Goal: Information Seeking & Learning: Learn about a topic

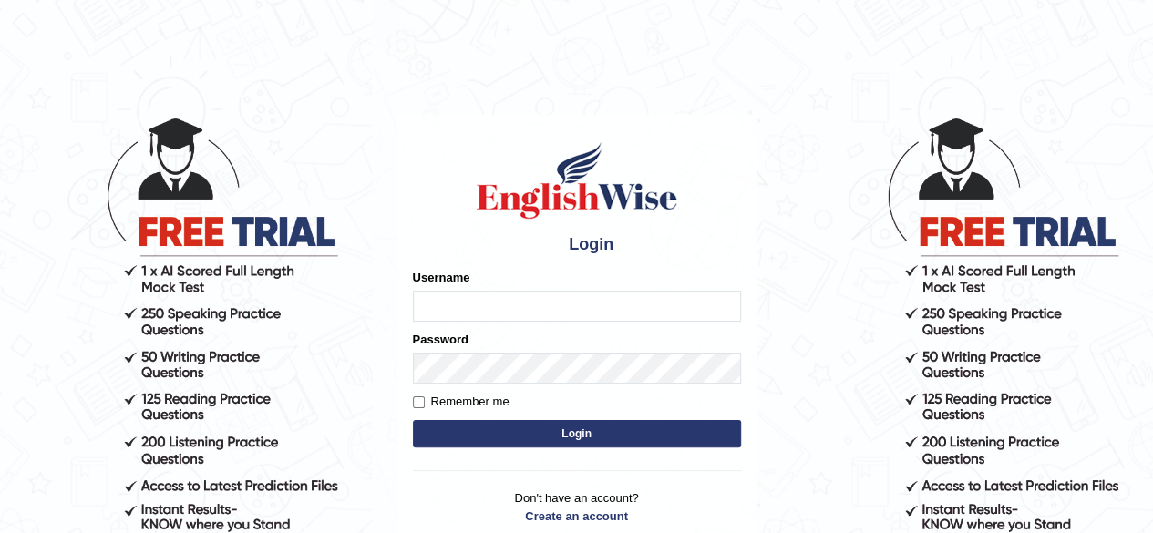
type input "RR12345"
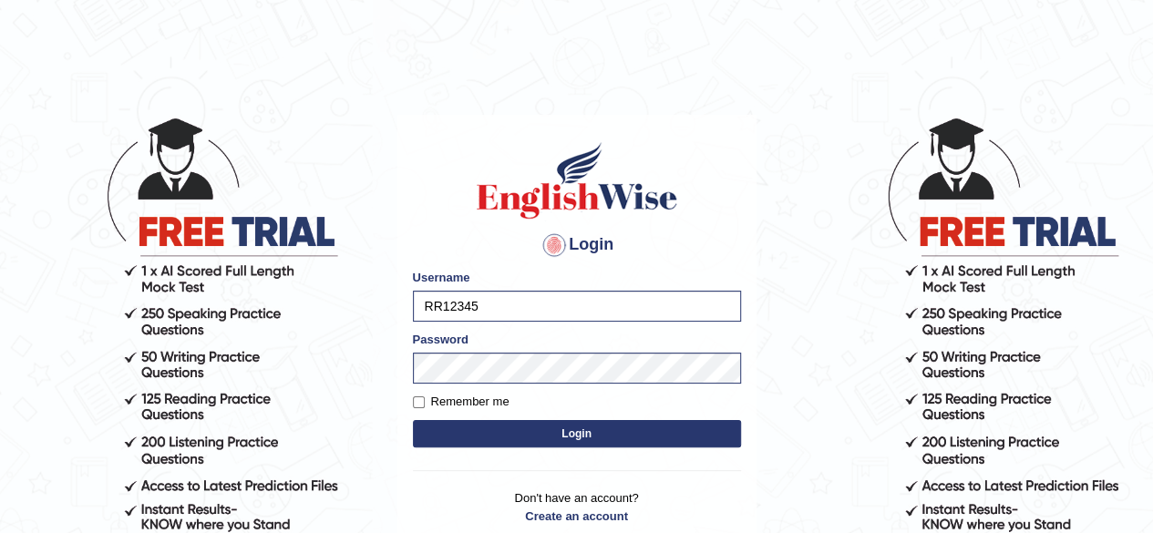
click at [413, 420] on button "Login" at bounding box center [577, 433] width 328 height 27
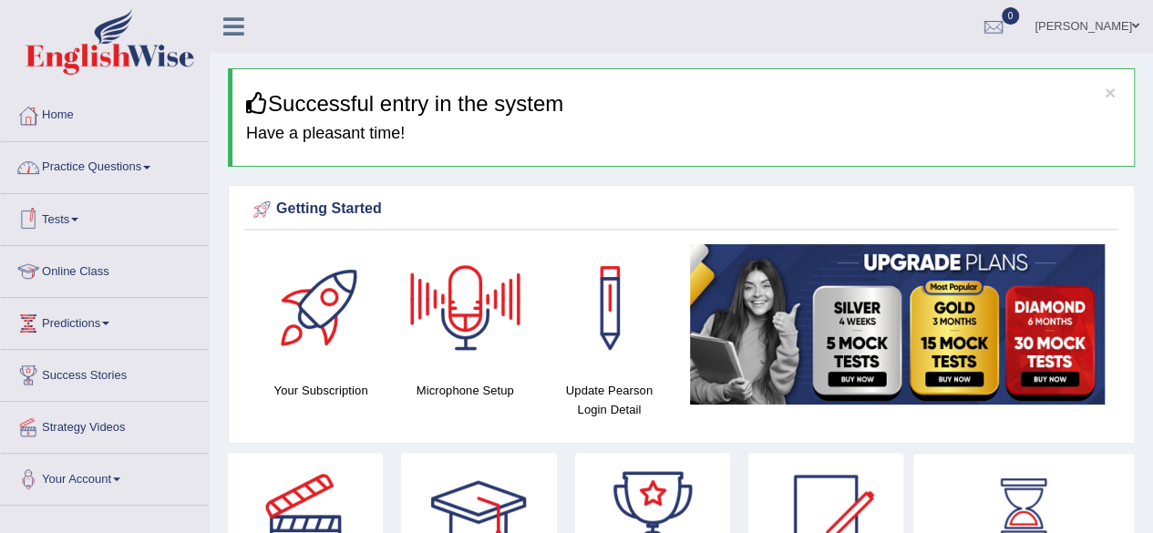
click at [88, 188] on li "Practice Questions Speaking Practice Read Aloud Repeat Sentence Describe Image …" at bounding box center [105, 168] width 208 height 52
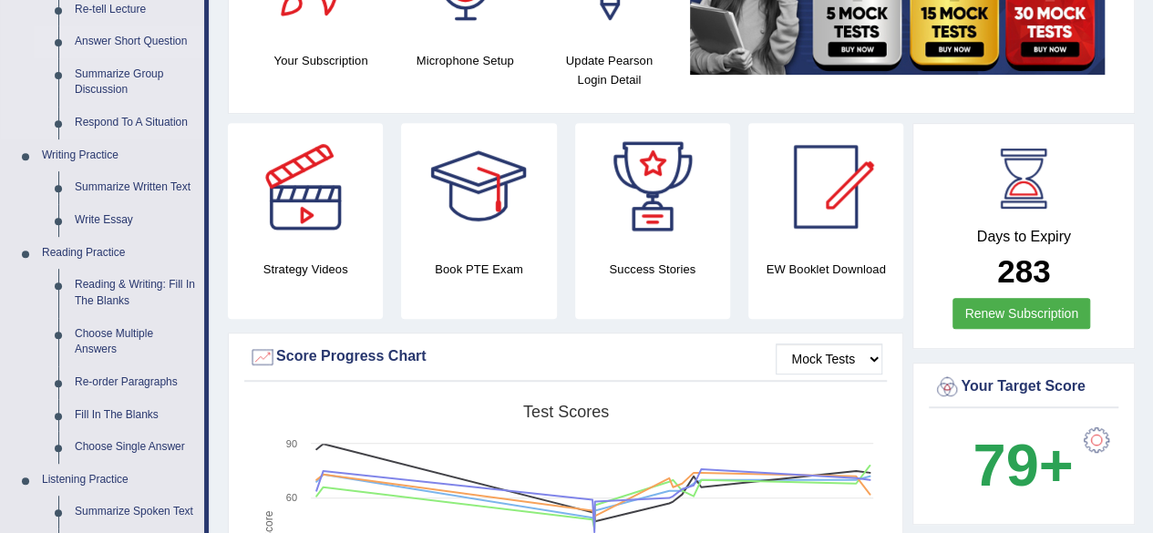
scroll to position [333, 0]
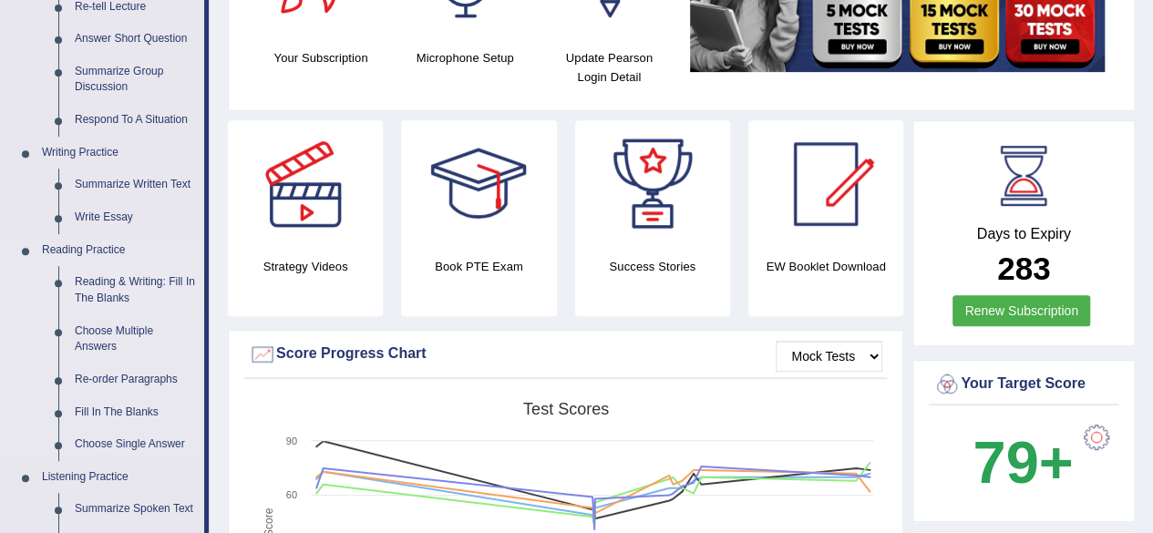
click at [100, 293] on link "Reading & Writing: Fill In The Blanks" at bounding box center [136, 290] width 138 height 48
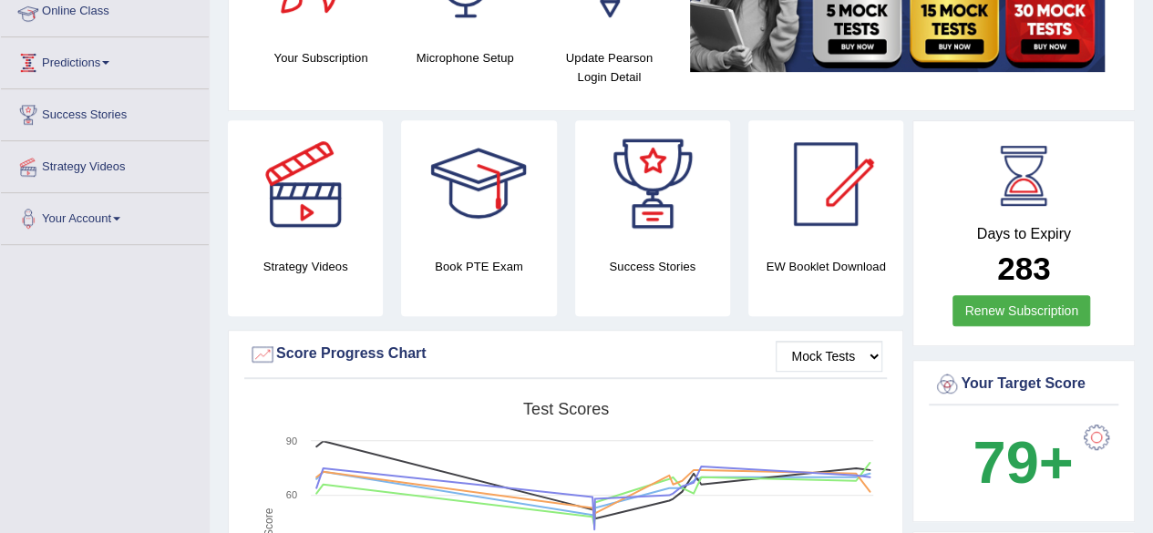
scroll to position [397, 0]
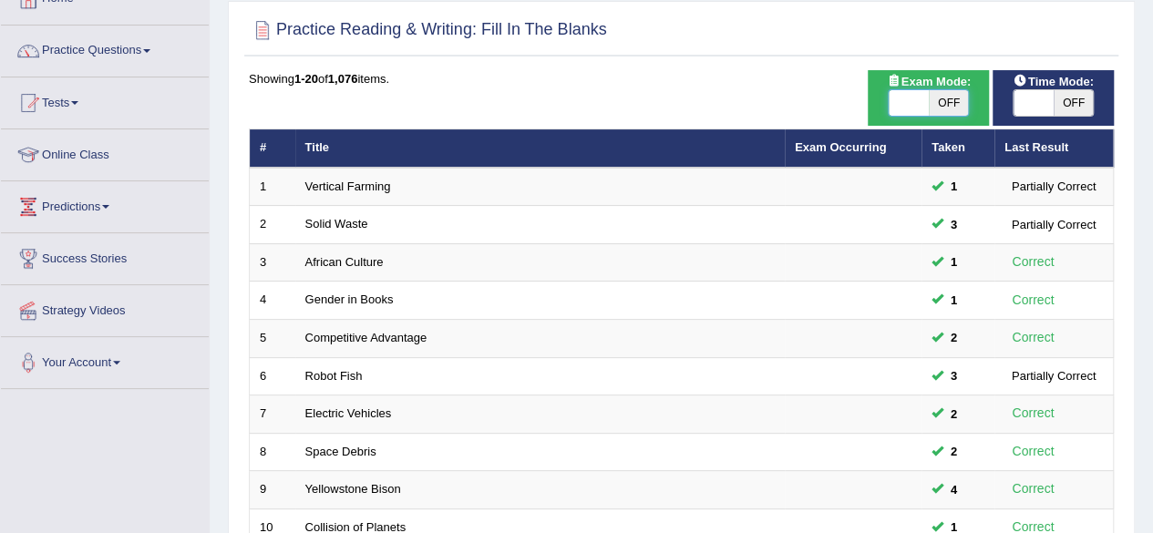
click at [907, 93] on span at bounding box center [909, 103] width 40 height 26
checkbox input "true"
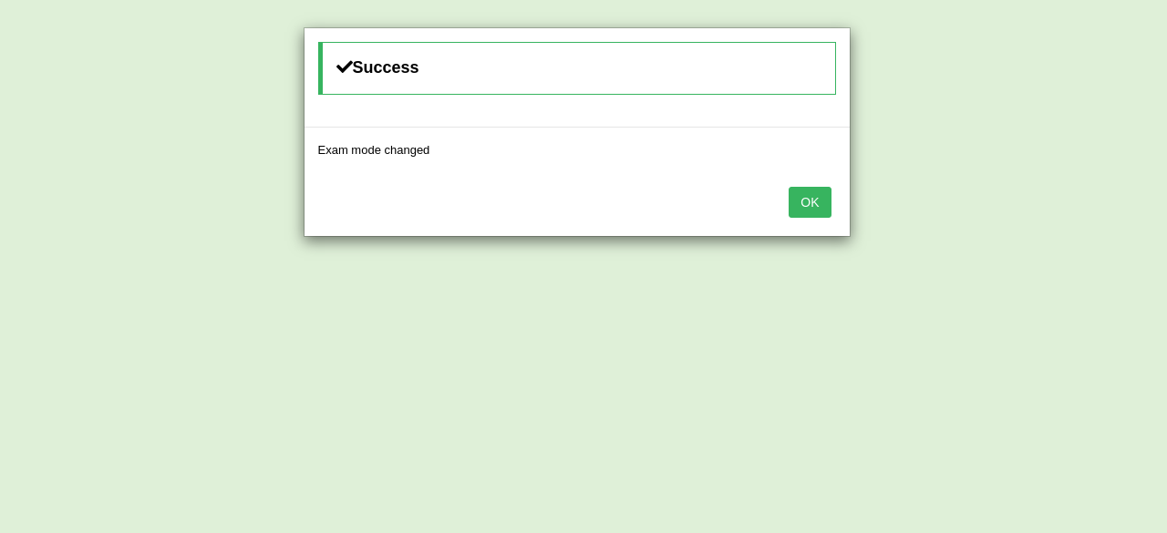
click at [810, 209] on button "OK" at bounding box center [810, 202] width 42 height 31
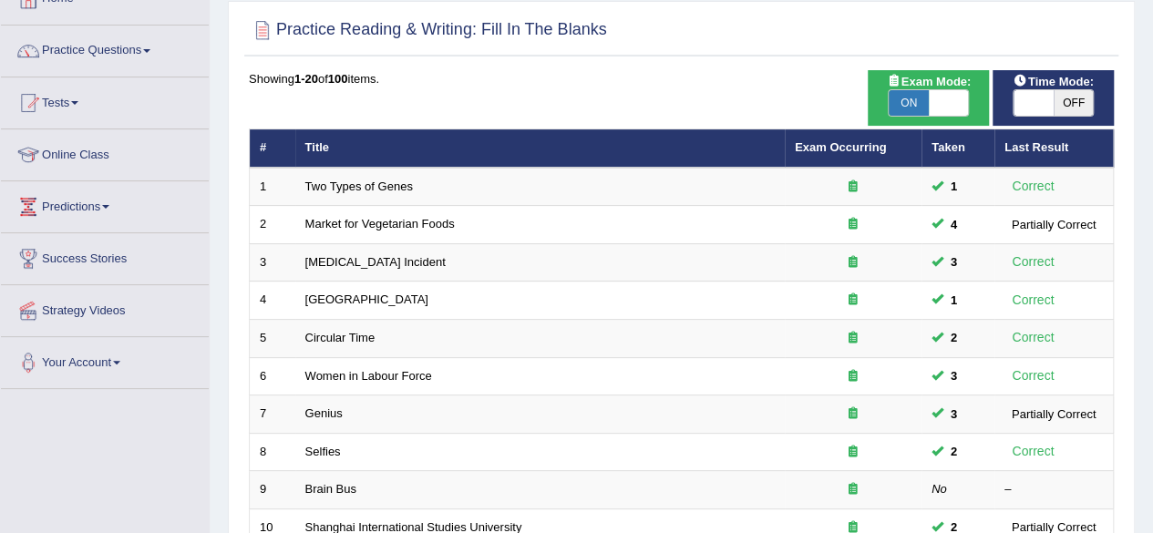
click at [1061, 102] on span "OFF" at bounding box center [1074, 103] width 40 height 26
checkbox input "true"
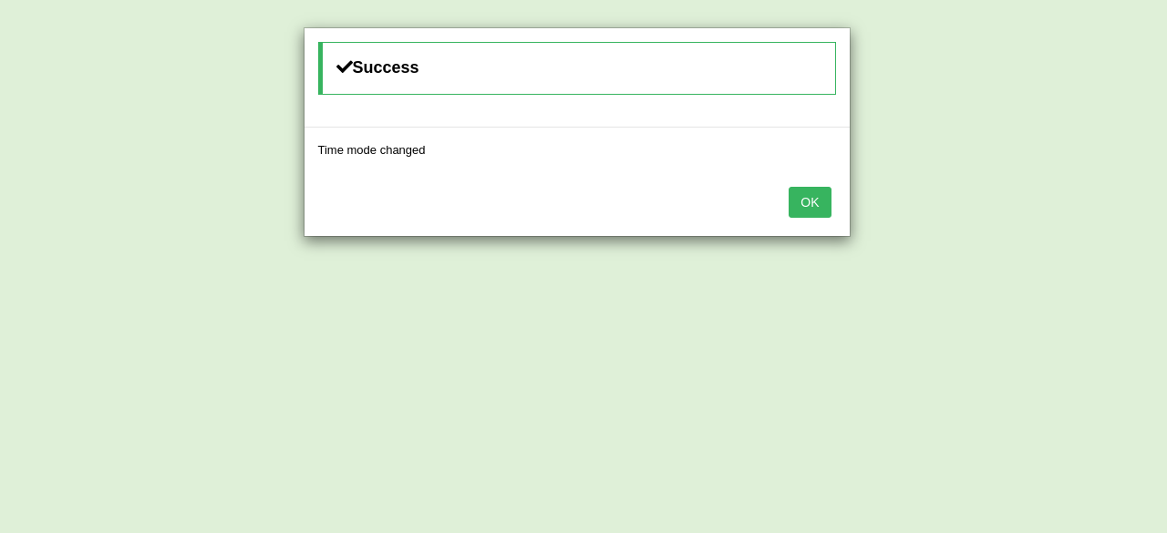
click at [811, 210] on button "OK" at bounding box center [810, 202] width 42 height 31
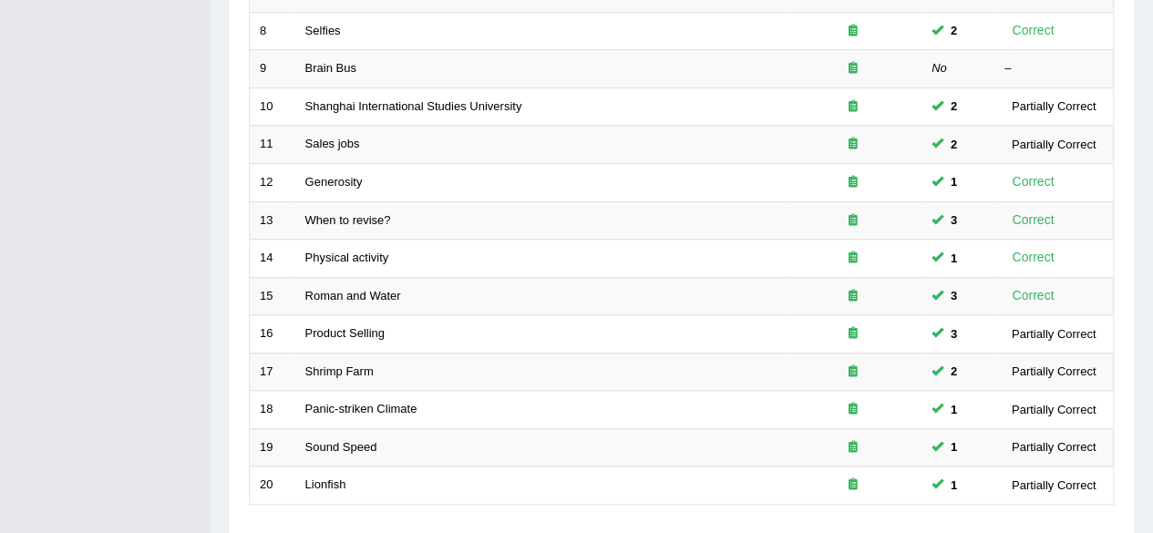
scroll to position [665, 0]
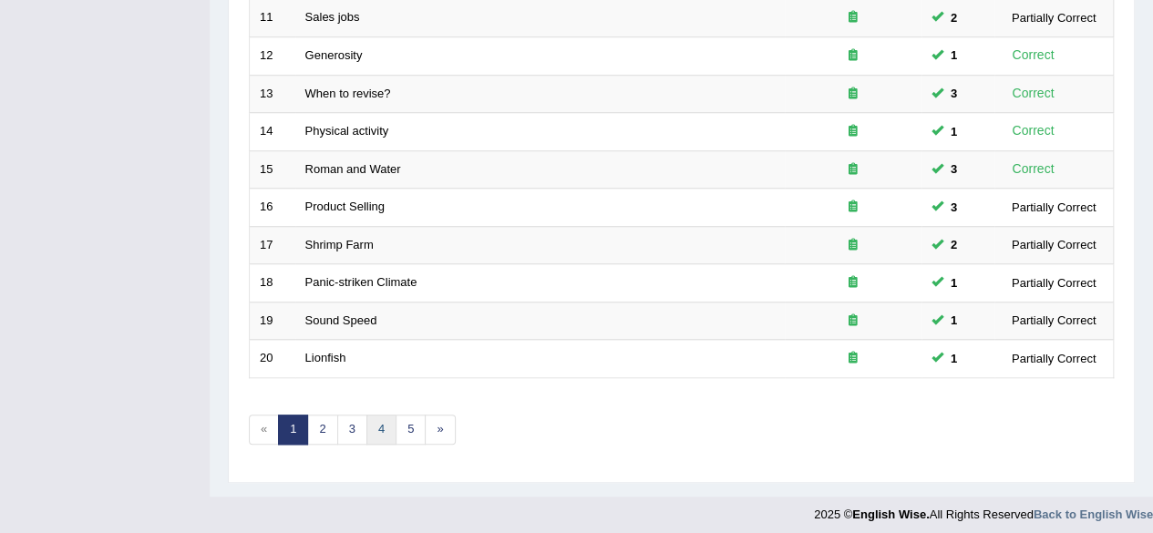
click at [390, 428] on link "4" at bounding box center [382, 430] width 30 height 30
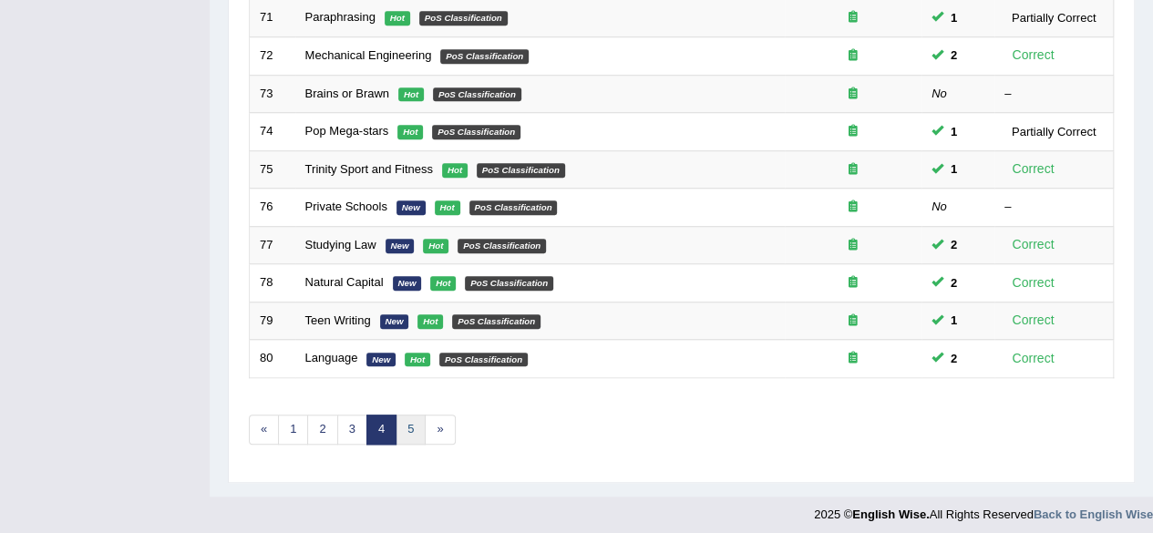
click at [418, 424] on link "5" at bounding box center [411, 430] width 30 height 30
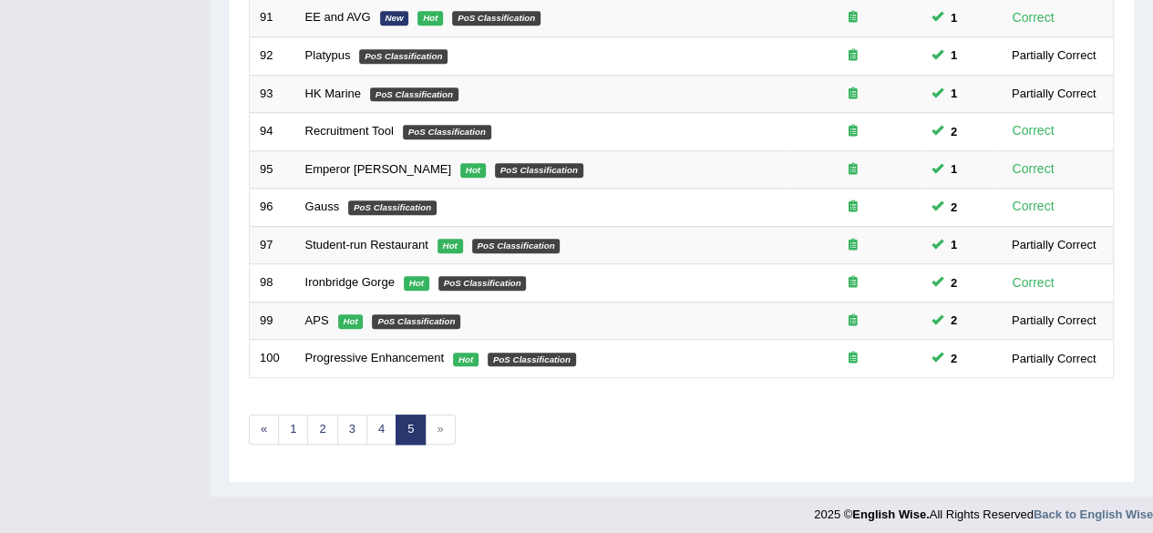
click at [434, 422] on span "»" at bounding box center [440, 430] width 30 height 30
click at [434, 424] on span "»" at bounding box center [440, 430] width 30 height 30
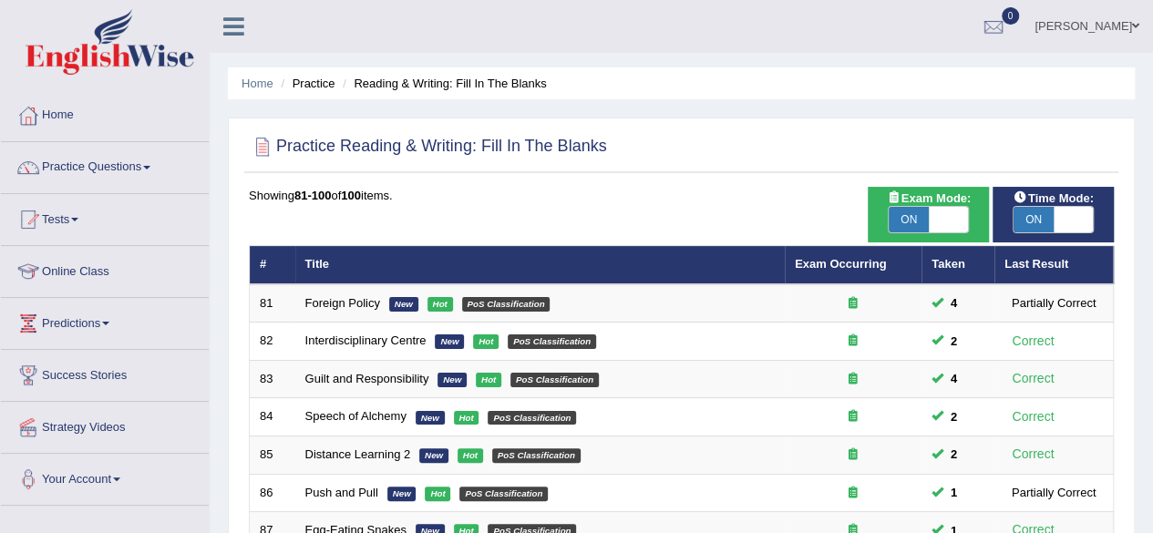
click at [915, 218] on span "ON" at bounding box center [909, 220] width 40 height 26
checkbox input "false"
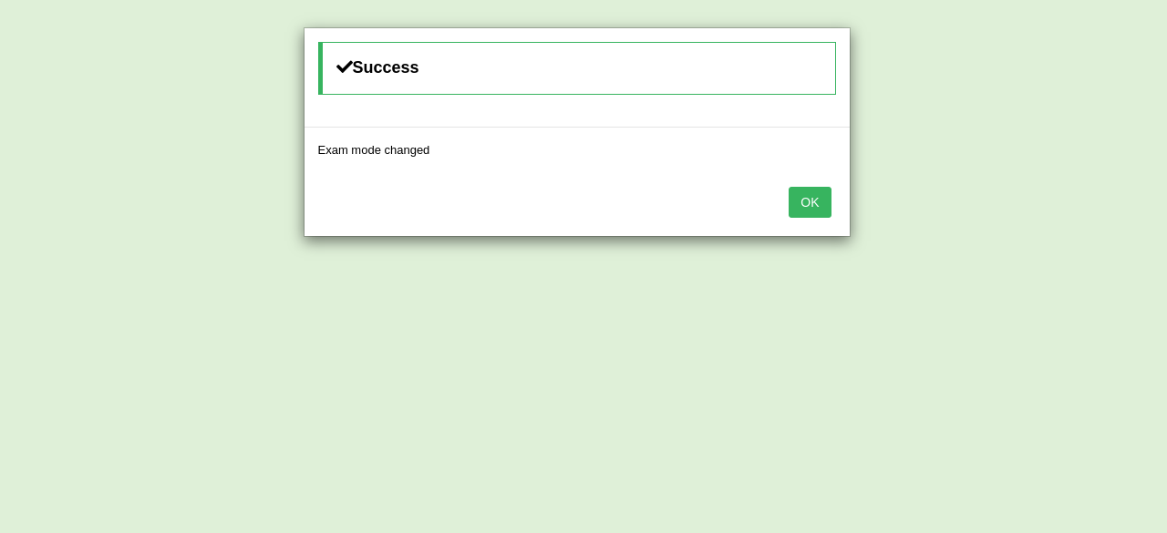
click at [798, 190] on button "OK" at bounding box center [810, 202] width 42 height 31
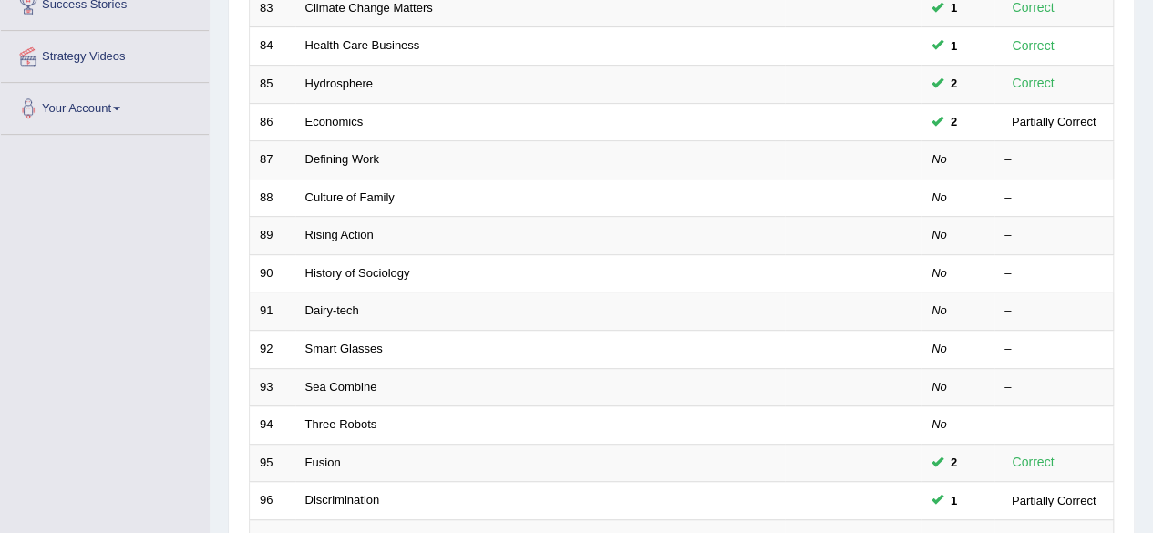
scroll to position [346, 0]
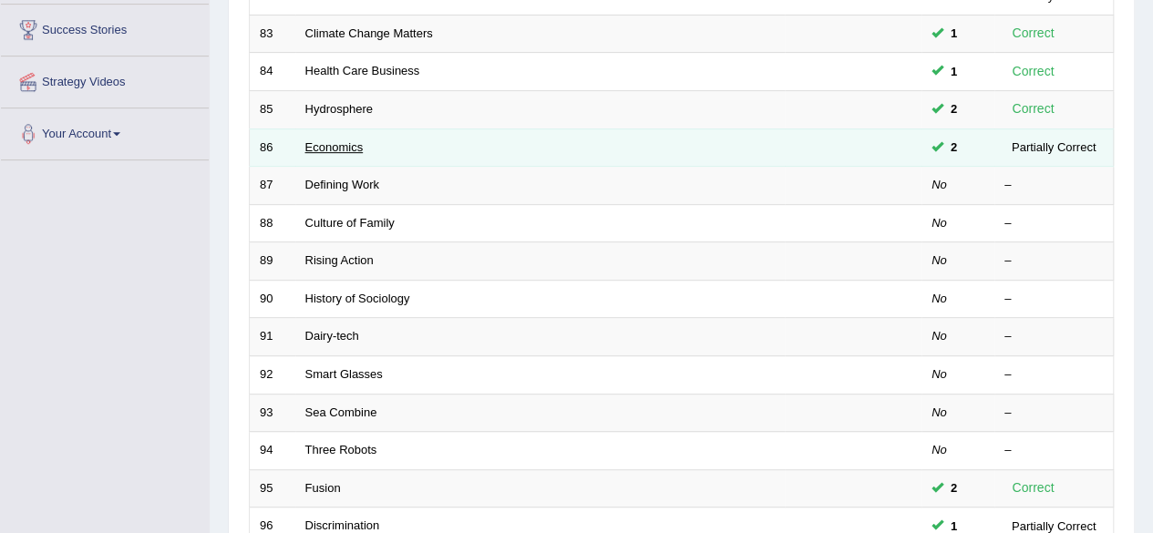
click at [334, 147] on link "Economics" at bounding box center [334, 147] width 58 height 14
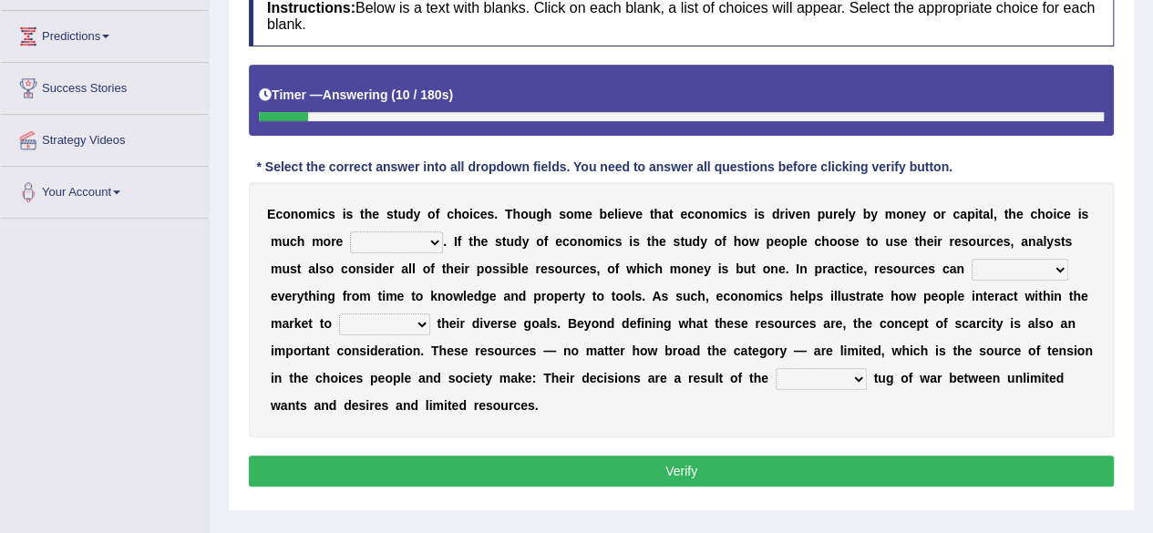
click at [425, 241] on select "discursive permissive expansive expensive" at bounding box center [396, 243] width 93 height 22
select select "discursive"
click at [350, 232] on select "discursive permissive expansive expensive" at bounding box center [396, 243] width 93 height 22
click at [1008, 265] on select "trespass surpass debate encompass" at bounding box center [1020, 270] width 97 height 22
select select "encompass"
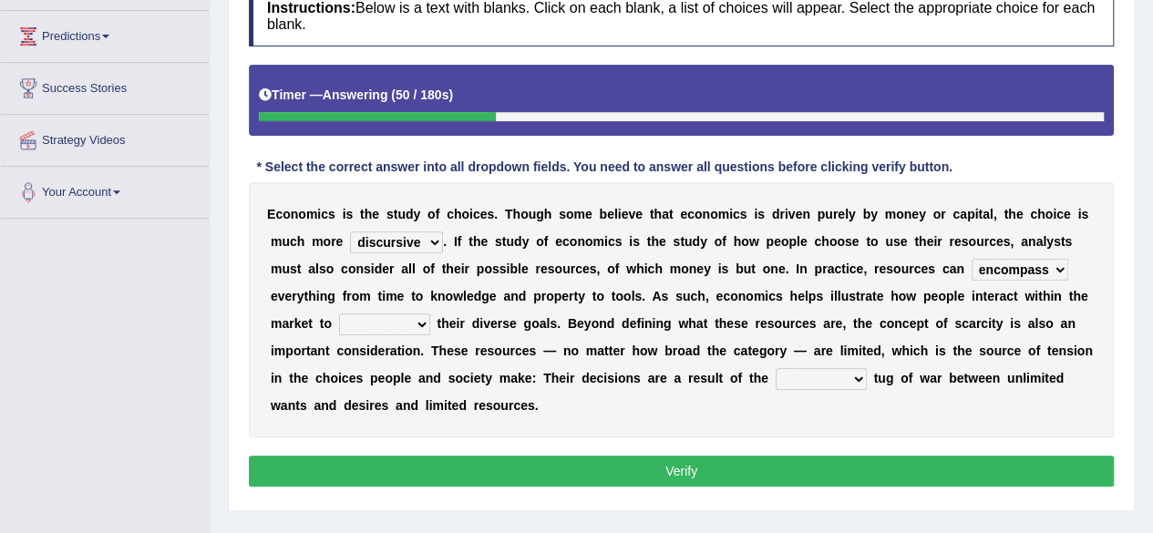
click at [972, 259] on select "trespass surpass debate encompass" at bounding box center [1020, 270] width 97 height 22
click at [414, 320] on select "idolize realize utilize finalize" at bounding box center [384, 325] width 91 height 22
select select "utilize"
click at [339, 314] on select "idolize realize utilize finalize" at bounding box center [384, 325] width 91 height 22
click at [858, 378] on select "resonant extant blatant constant" at bounding box center [821, 379] width 91 height 22
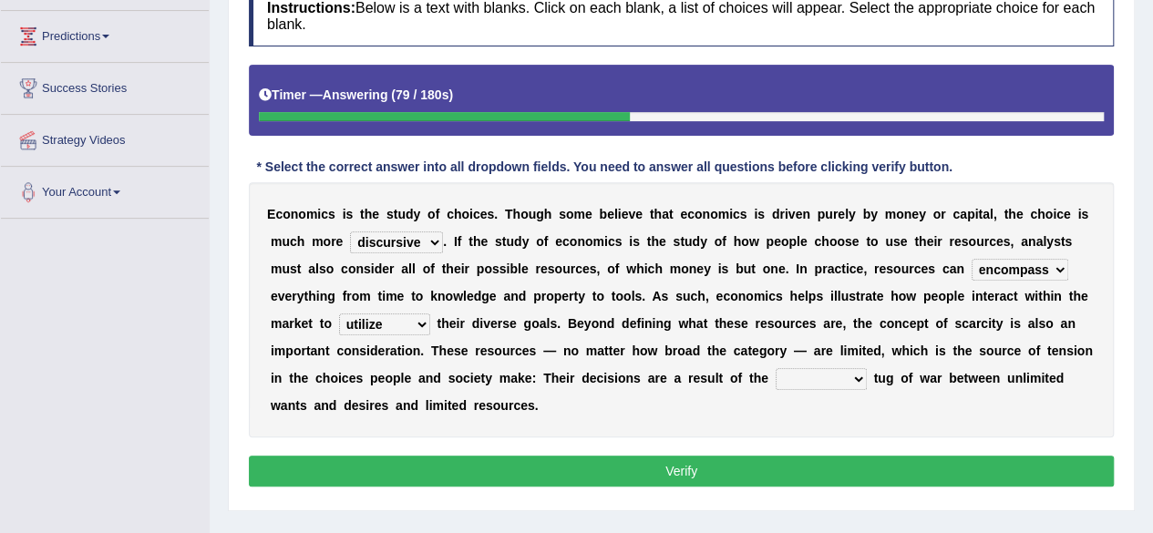
select select "constant"
click at [776, 368] on select "resonant extant blatant constant" at bounding box center [821, 379] width 91 height 22
click at [835, 484] on div "Instructions: Below is a text with blanks. Click on each blank, a list of choic…" at bounding box center [681, 238] width 874 height 525
click at [842, 457] on button "Verify" at bounding box center [681, 471] width 865 height 31
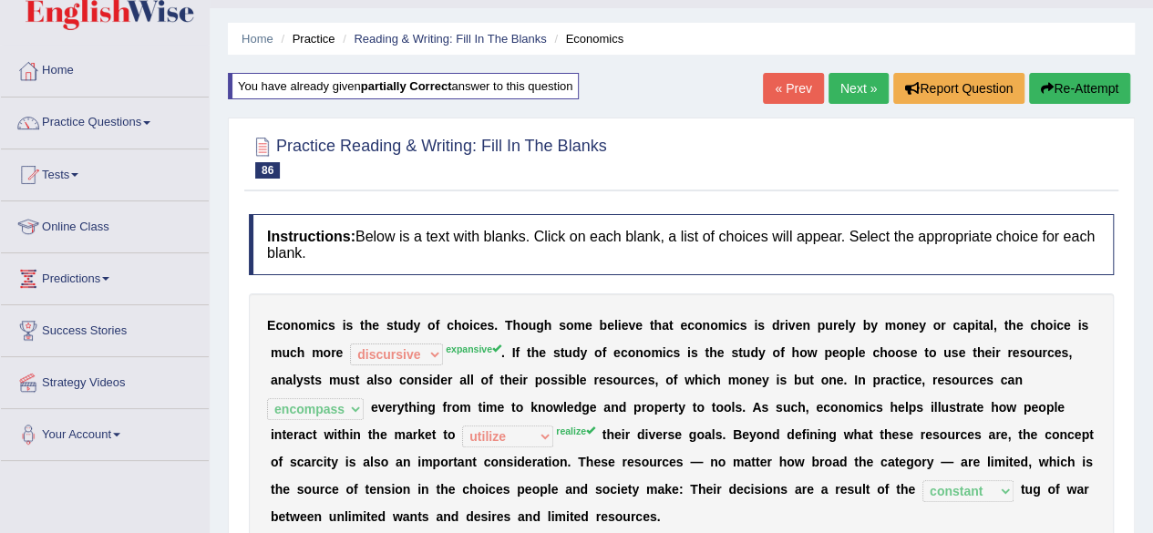
scroll to position [44, 0]
click at [1056, 77] on button "Re-Attempt" at bounding box center [1079, 89] width 101 height 31
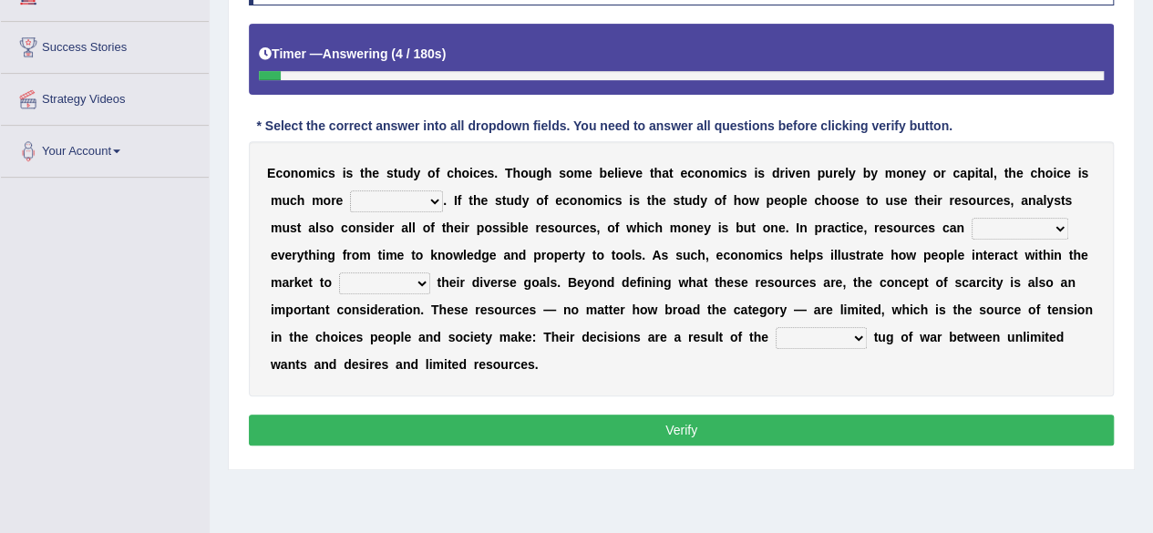
click at [381, 201] on select "discursive permissive expansive expensive" at bounding box center [396, 202] width 93 height 22
select select "expensive"
click at [350, 191] on select "discursive permissive expansive expensive" at bounding box center [396, 202] width 93 height 22
click at [994, 236] on select "trespass surpass debate encompass" at bounding box center [1020, 229] width 97 height 22
click at [972, 218] on select "trespass surpass debate encompass" at bounding box center [1020, 229] width 97 height 22
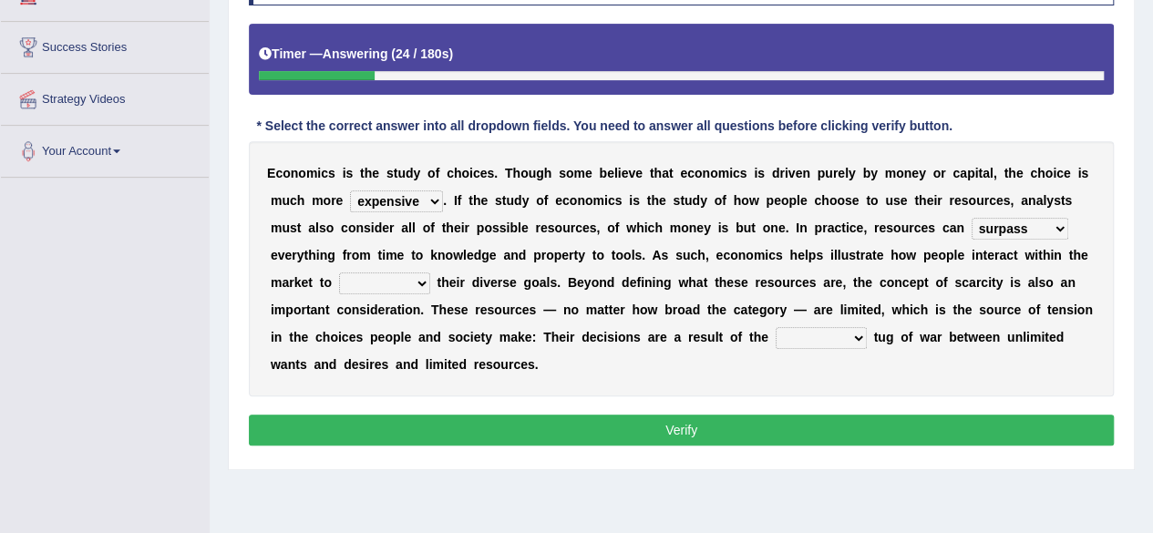
click at [408, 278] on select "idolize realize utilize finalize" at bounding box center [384, 284] width 91 height 22
click at [1030, 224] on select "trespass surpass debate encompass" at bounding box center [1020, 229] width 97 height 22
select select "encompass"
click at [972, 218] on select "trespass surpass debate encompass" at bounding box center [1020, 229] width 97 height 22
click at [372, 282] on select "idolize realize utilize finalize" at bounding box center [384, 284] width 91 height 22
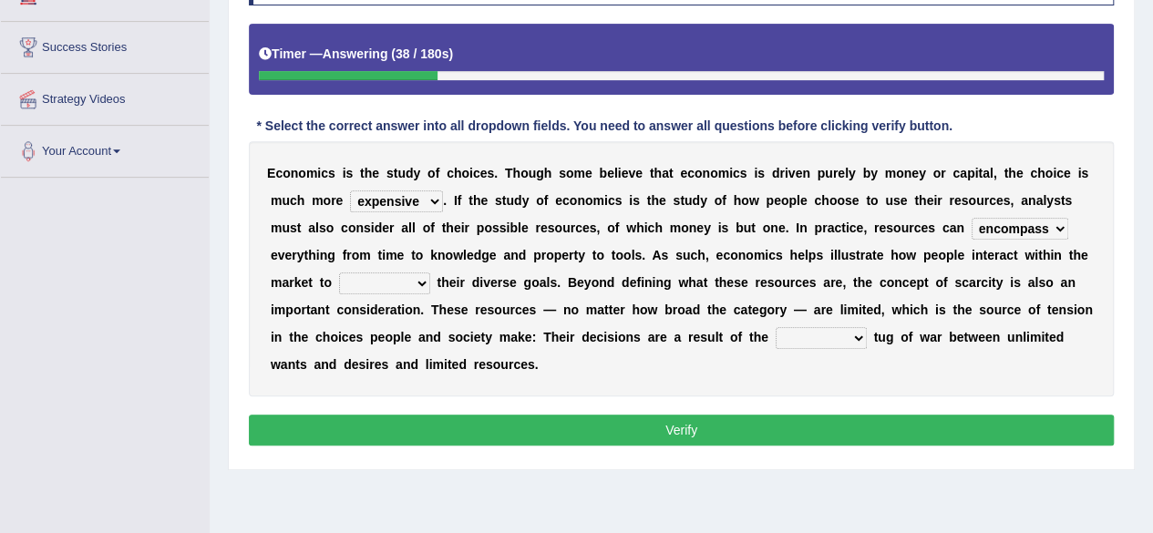
select select "utilize"
click at [339, 273] on select "idolize realize utilize finalize" at bounding box center [384, 284] width 91 height 22
click at [797, 333] on select "resonant extant blatant constant" at bounding box center [821, 338] width 91 height 22
select select "constant"
click at [776, 327] on select "resonant extant blatant constant" at bounding box center [821, 338] width 91 height 22
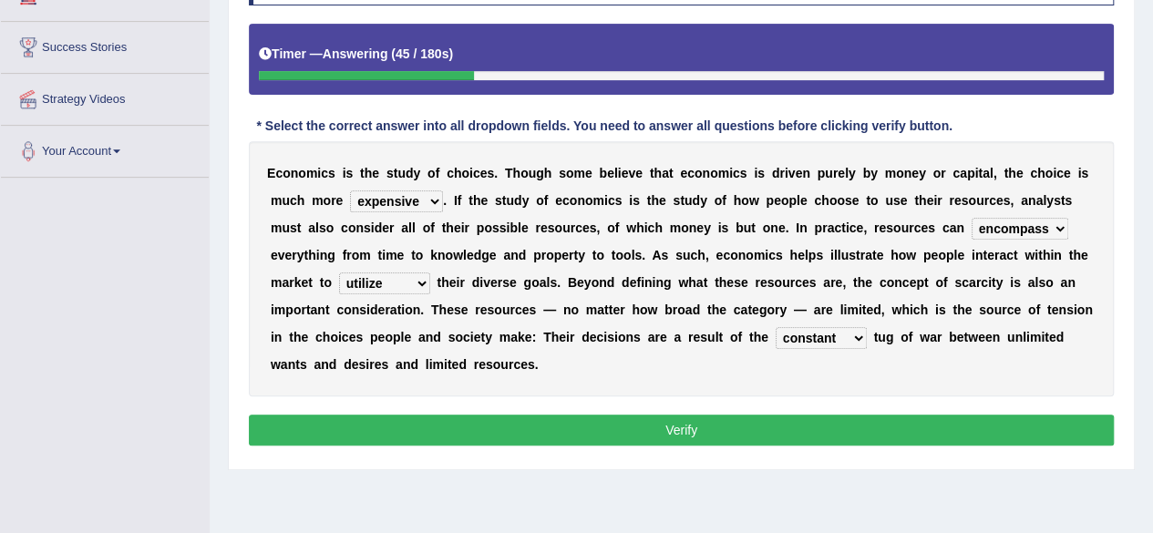
click at [1030, 223] on select "trespass surpass debate encompass" at bounding box center [1020, 229] width 97 height 22
select select "surpass"
click at [972, 218] on select "trespass surpass debate encompass" at bounding box center [1020, 229] width 97 height 22
click at [561, 421] on button "Verify" at bounding box center [681, 430] width 865 height 31
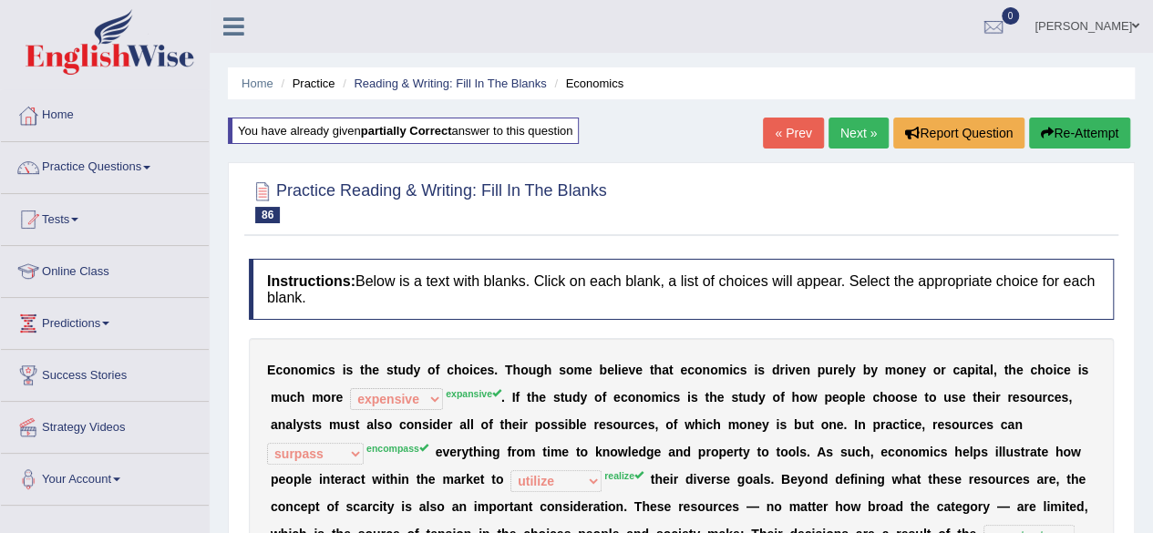
click at [1103, 130] on button "Re-Attempt" at bounding box center [1079, 133] width 101 height 31
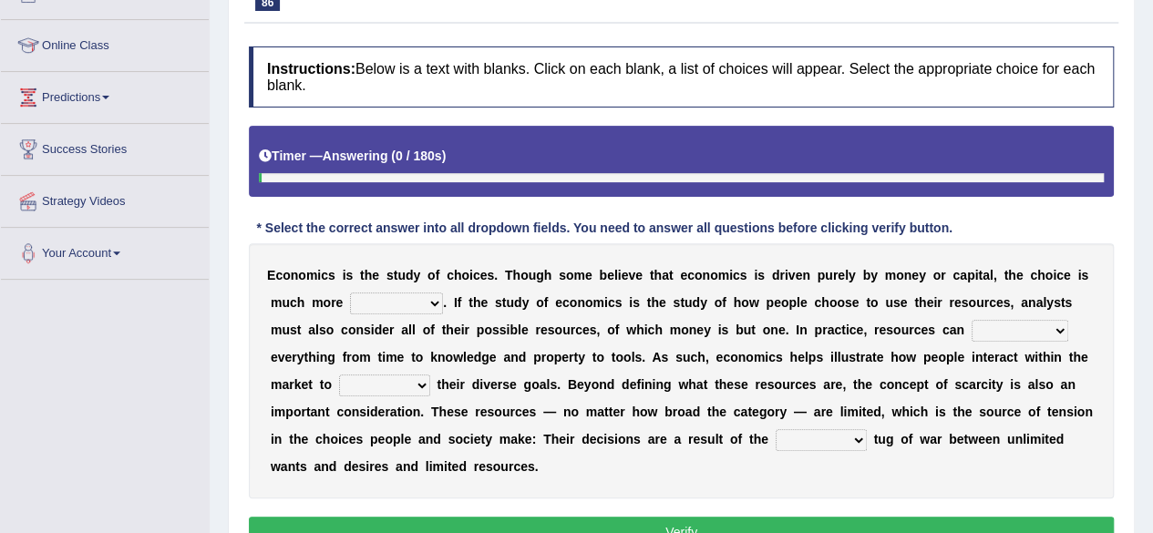
drag, startPoint x: 0, startPoint y: 0, endPoint x: 399, endPoint y: 308, distance: 504.4
click at [399, 308] on select "discursive permissive expansive expensive" at bounding box center [396, 304] width 93 height 22
select select "expansive"
click at [350, 293] on select "discursive permissive expansive expensive" at bounding box center [396, 304] width 93 height 22
click at [1114, 315] on div "Instructions: Below is a text with blanks. Click on each blank, a list of choic…" at bounding box center [681, 299] width 874 height 525
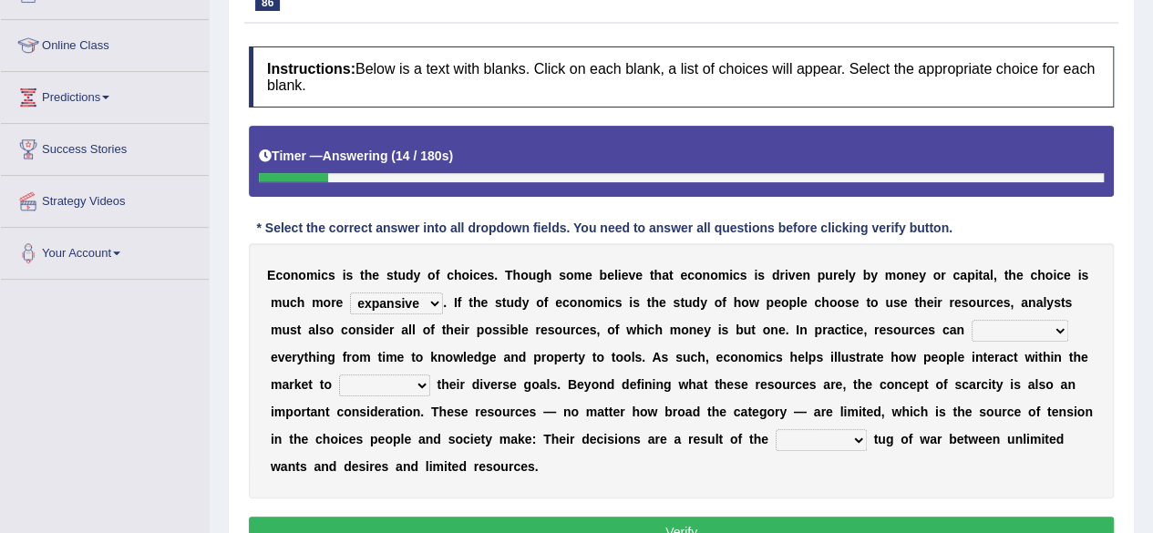
click at [1084, 335] on div "E c o n o m i c s i s t h e s t u d y o f c h o i c e s . T h o u g h s o m e b…" at bounding box center [681, 370] width 865 height 255
click at [1058, 323] on select "trespass surpass debate encompass" at bounding box center [1020, 331] width 97 height 22
select select "encompass"
click at [972, 320] on select "trespass surpass debate encompass" at bounding box center [1020, 331] width 97 height 22
click at [392, 391] on select "idolize realize utilize finalize" at bounding box center [384, 386] width 91 height 22
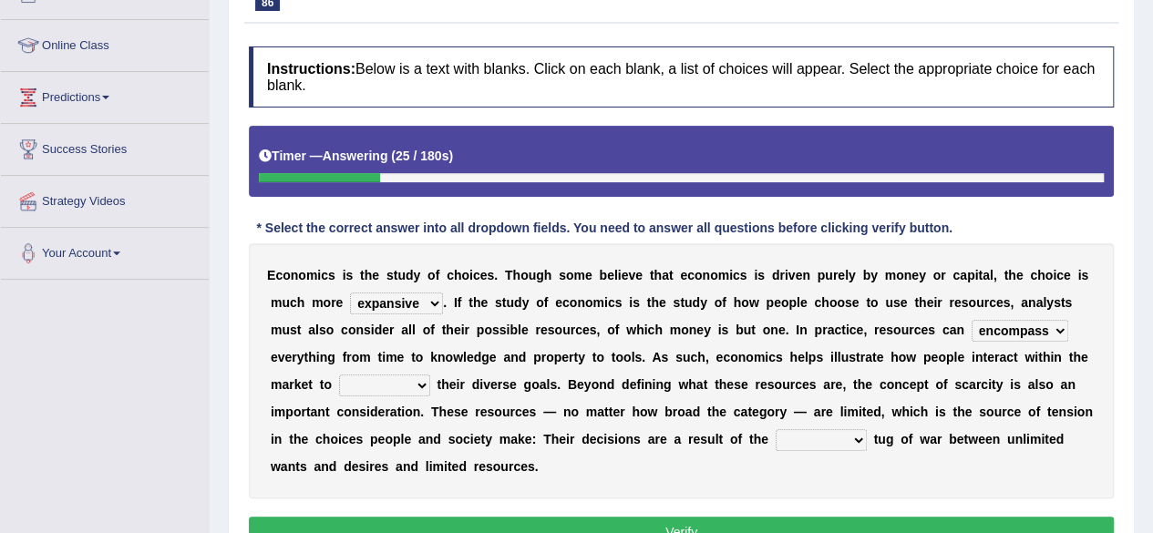
select select "realize"
click at [339, 375] on select "idolize realize utilize finalize" at bounding box center [384, 386] width 91 height 22
click at [821, 440] on select "resonant extant blatant constant" at bounding box center [821, 440] width 91 height 22
select select "constant"
click at [776, 429] on select "resonant extant blatant constant" at bounding box center [821, 440] width 91 height 22
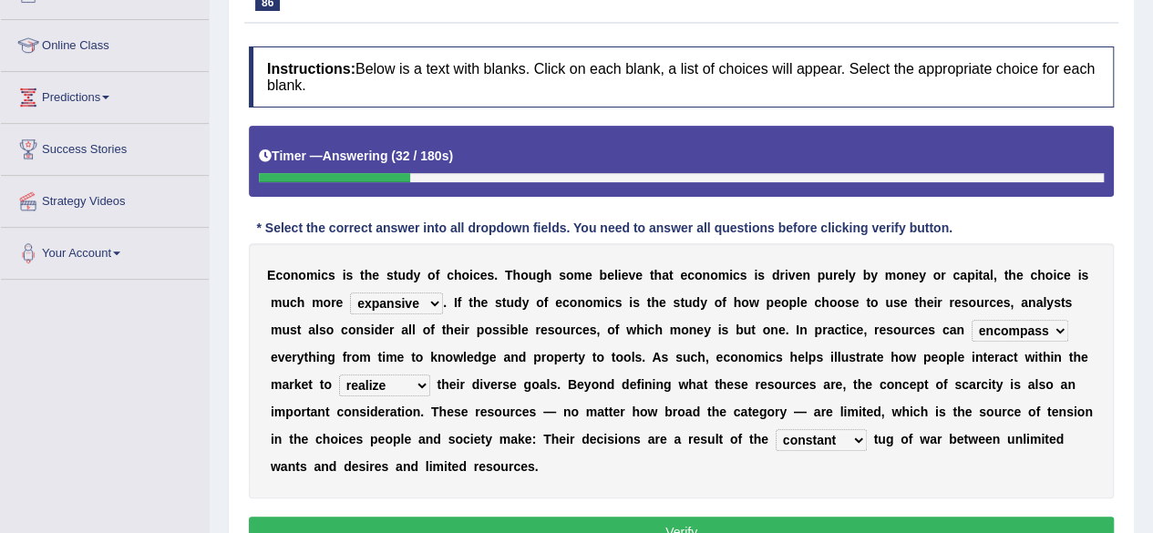
click at [644, 519] on button "Verify" at bounding box center [681, 532] width 865 height 31
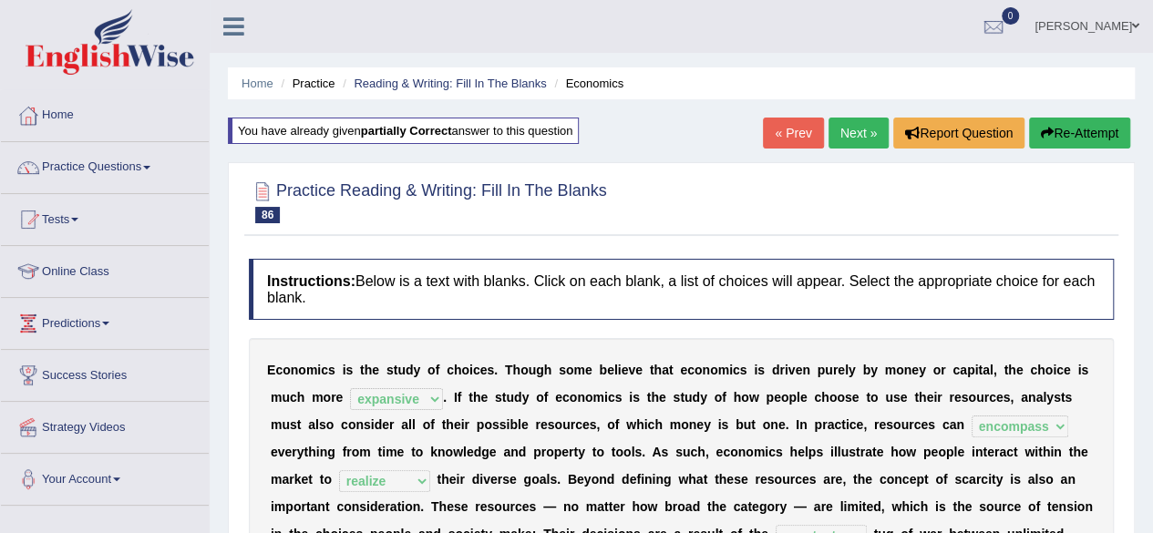
click at [850, 134] on link "Next »" at bounding box center [859, 133] width 60 height 31
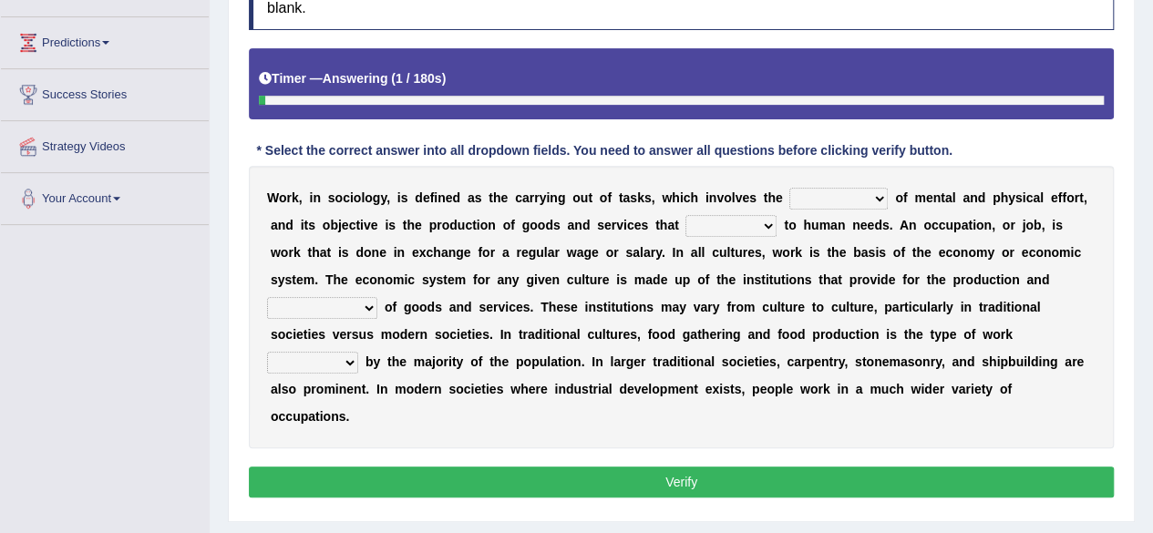
scroll to position [282, 0]
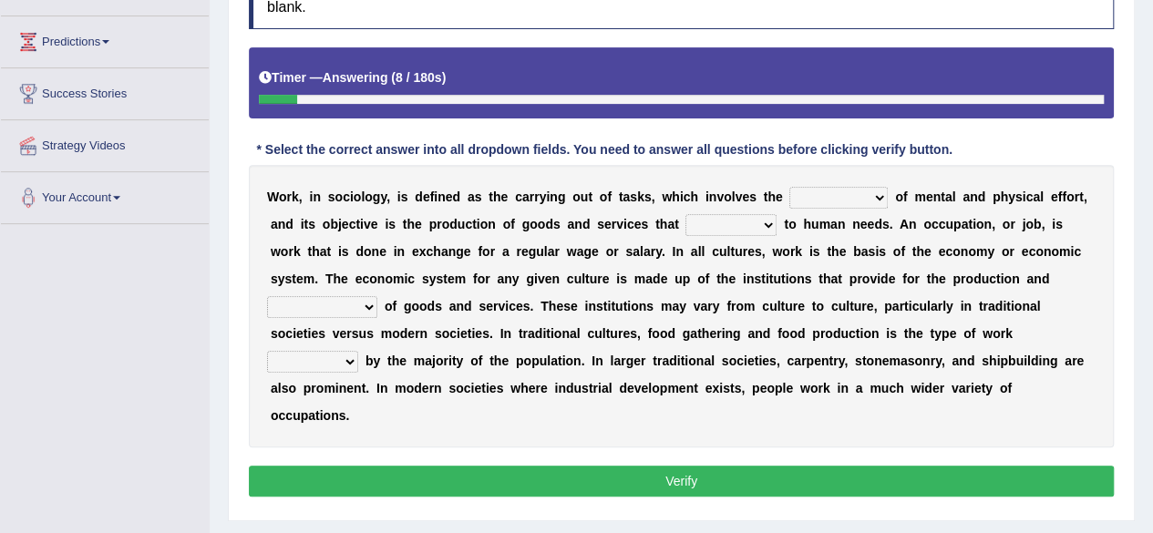
click at [850, 208] on div "W o r k , i n s o c i o l o g y , i s d e f i n e d a s t h e c a r r y i n g o…" at bounding box center [681, 306] width 865 height 283
click at [870, 192] on select "conjecture apiculture posture expenditure" at bounding box center [839, 198] width 98 height 22
select select "posture"
click at [790, 187] on select "conjecture apiculture posture expenditure" at bounding box center [839, 198] width 98 height 22
click at [862, 192] on select "conjecture apiculture posture expenditure" at bounding box center [839, 198] width 98 height 22
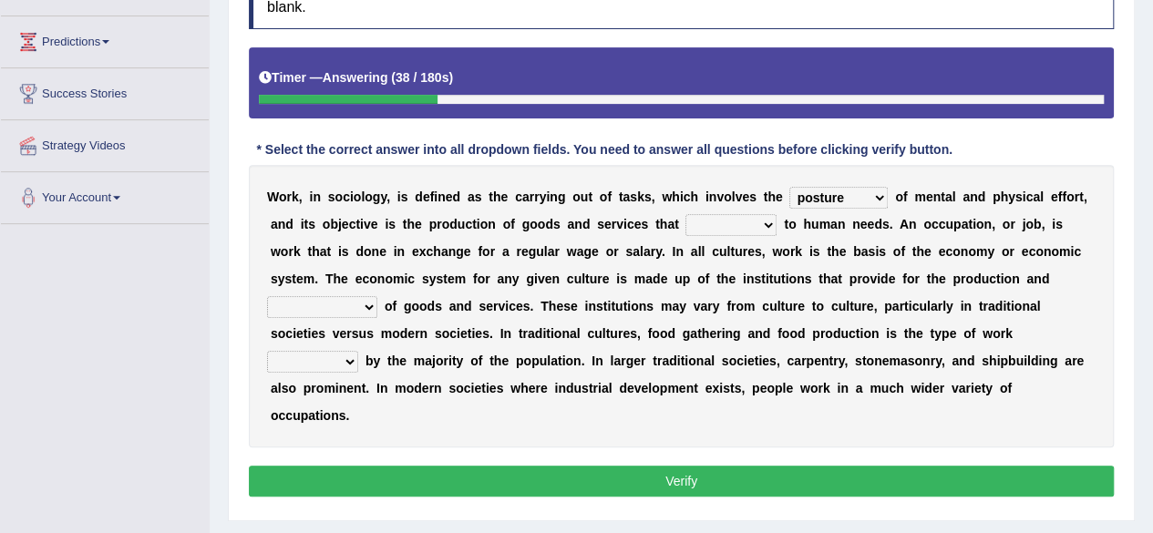
click at [709, 231] on select "add design relate cater" at bounding box center [731, 225] width 91 height 22
select select "cater"
click at [686, 214] on select "add design relate cater" at bounding box center [731, 225] width 91 height 22
click at [354, 316] on div "W o r k , i n s o c i o l o g y , i s d e f i n e d a s t h e c a r r y i n g o…" at bounding box center [681, 306] width 865 height 283
click at [350, 305] on select "figuration distribution consumption disintegration" at bounding box center [322, 307] width 110 height 22
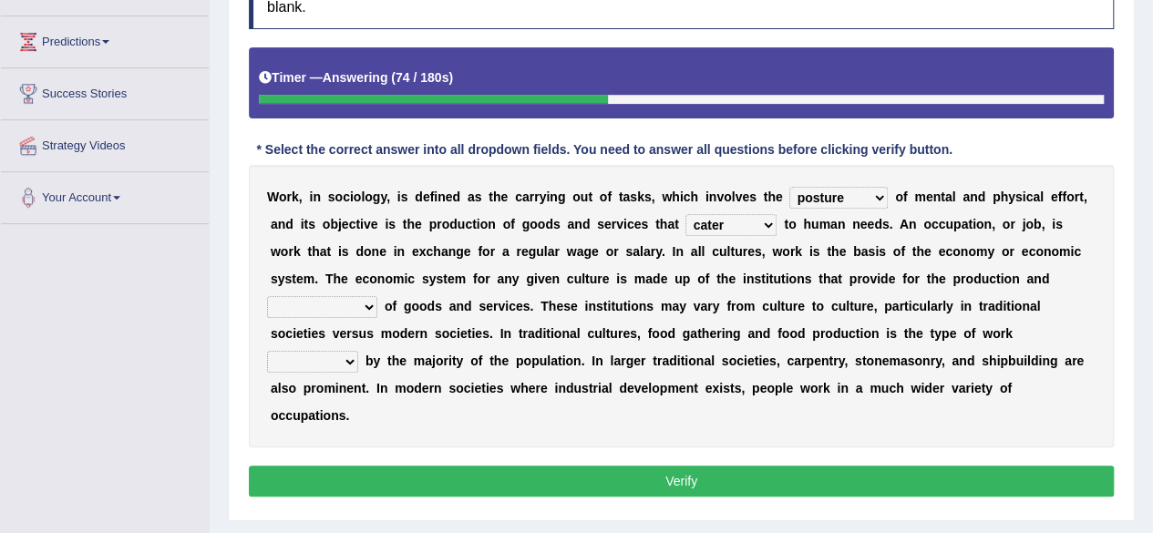
select select "distribution"
click at [267, 296] on select "figuration distribution consumption disintegration" at bounding box center [322, 307] width 110 height 22
click at [352, 362] on select "canopied built occupied simplified" at bounding box center [312, 362] width 91 height 22
select select "occupied"
click at [267, 351] on select "canopied built occupied simplified" at bounding box center [312, 362] width 91 height 22
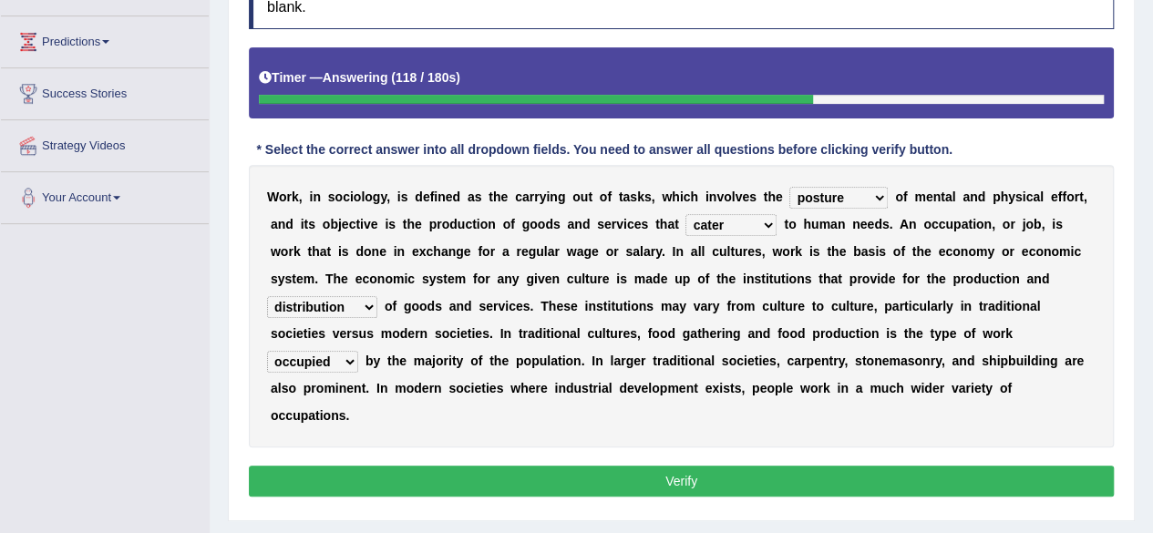
click at [392, 482] on button "Verify" at bounding box center [681, 481] width 865 height 31
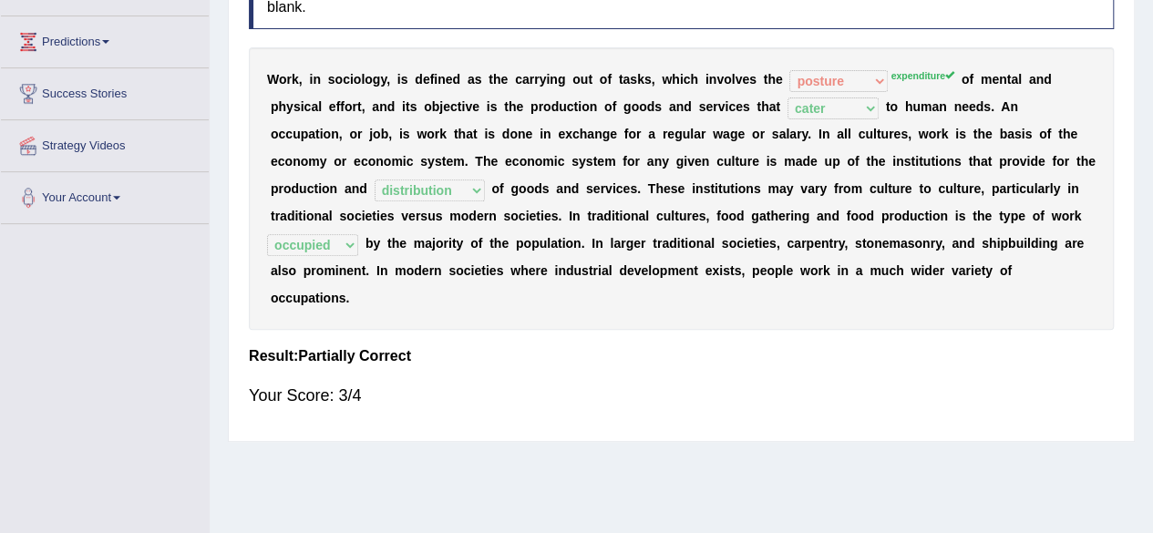
scroll to position [0, 0]
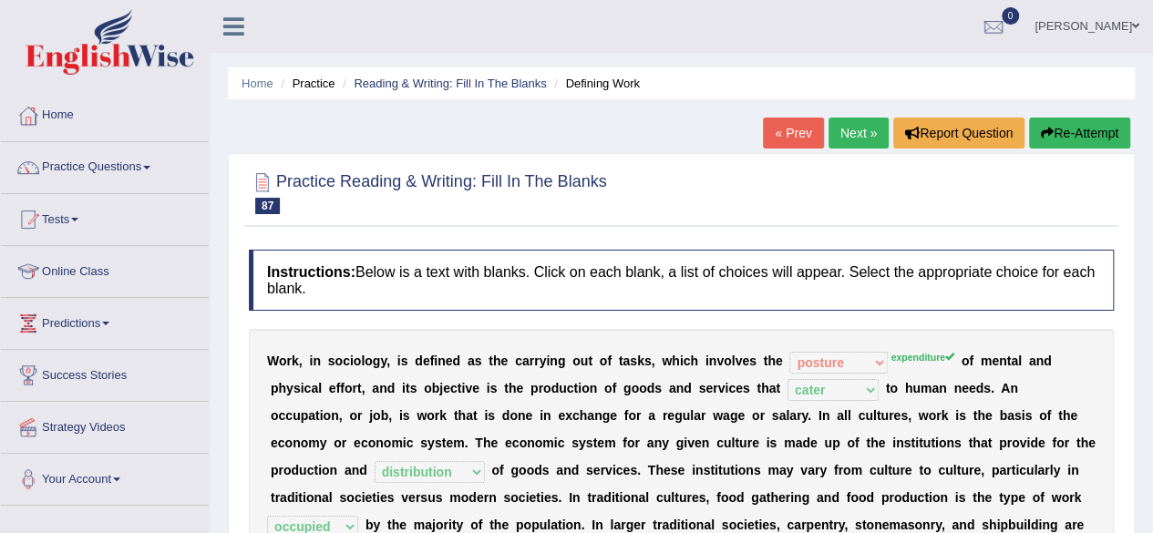
click at [1121, 139] on button "Re-Attempt" at bounding box center [1079, 133] width 101 height 31
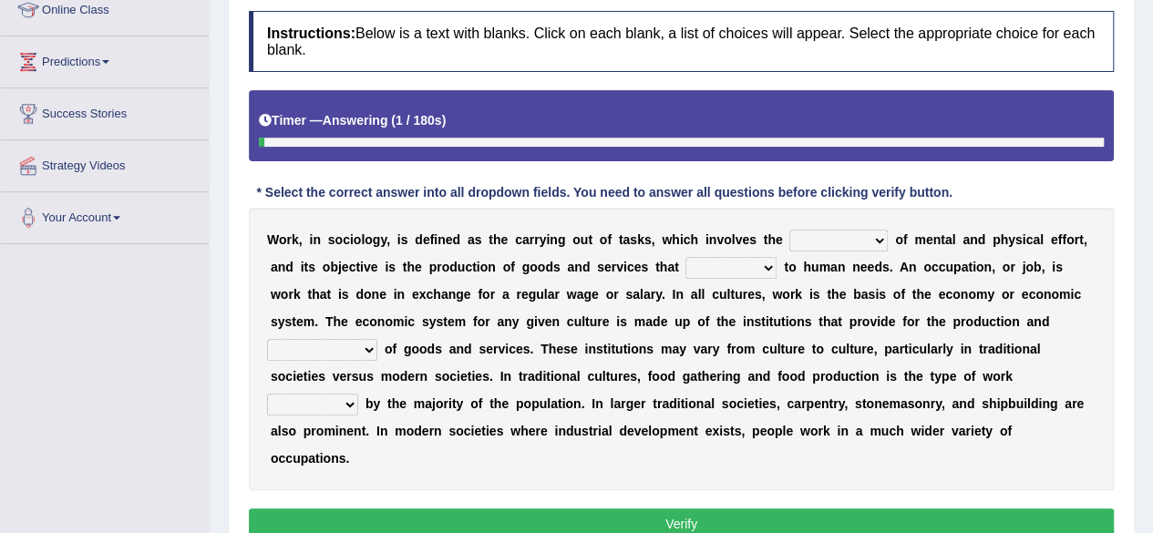
click at [848, 242] on select "conjecture apiculture posture expenditure" at bounding box center [839, 241] width 98 height 22
select select "expenditure"
click at [790, 230] on select "conjecture apiculture posture expenditure" at bounding box center [839, 241] width 98 height 22
click at [731, 268] on select "add design relate cater" at bounding box center [731, 268] width 91 height 22
select select "cater"
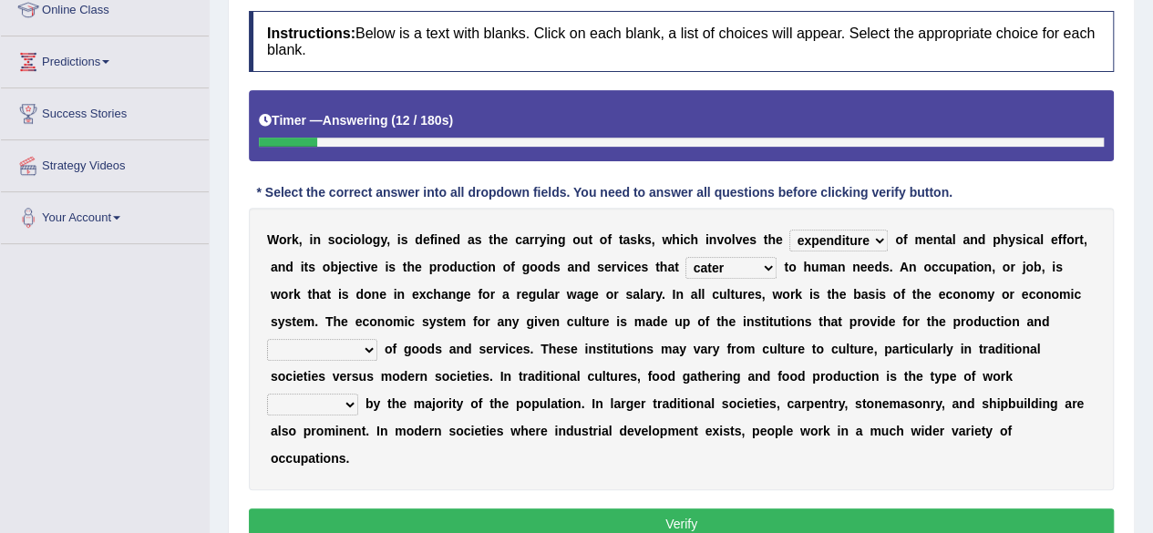
click at [686, 257] on select "add design relate cater" at bounding box center [731, 268] width 91 height 22
click at [341, 345] on select "figuration distribution consumption disintegration" at bounding box center [322, 350] width 110 height 22
select select "distribution"
click at [267, 339] on select "figuration distribution consumption disintegration" at bounding box center [322, 350] width 110 height 22
click at [336, 410] on select "canopied built occupied simplified" at bounding box center [312, 405] width 91 height 22
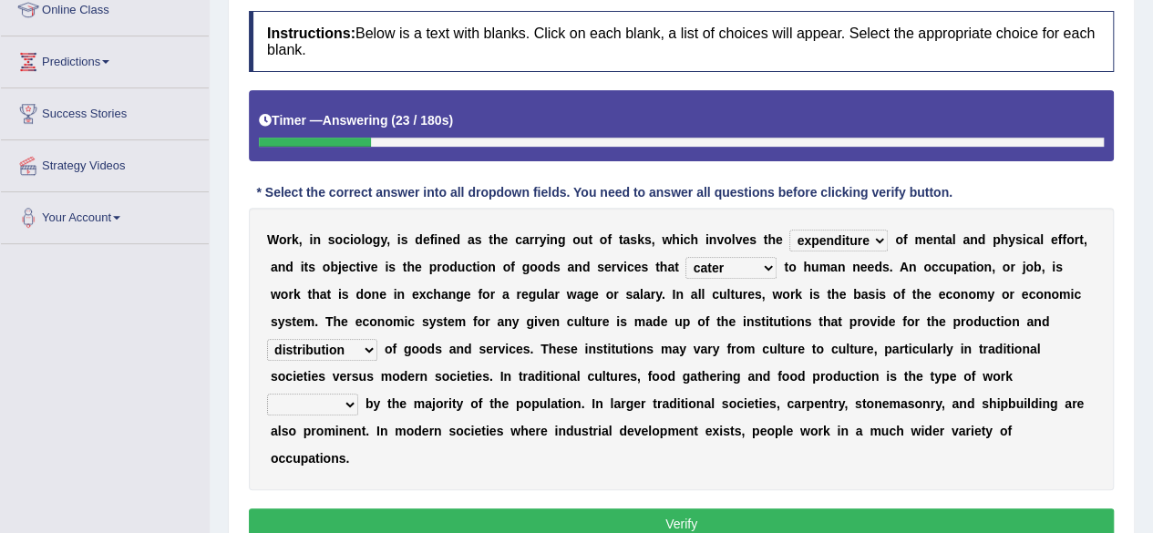
select select "occupied"
click at [267, 394] on select "canopied built occupied simplified" at bounding box center [312, 405] width 91 height 22
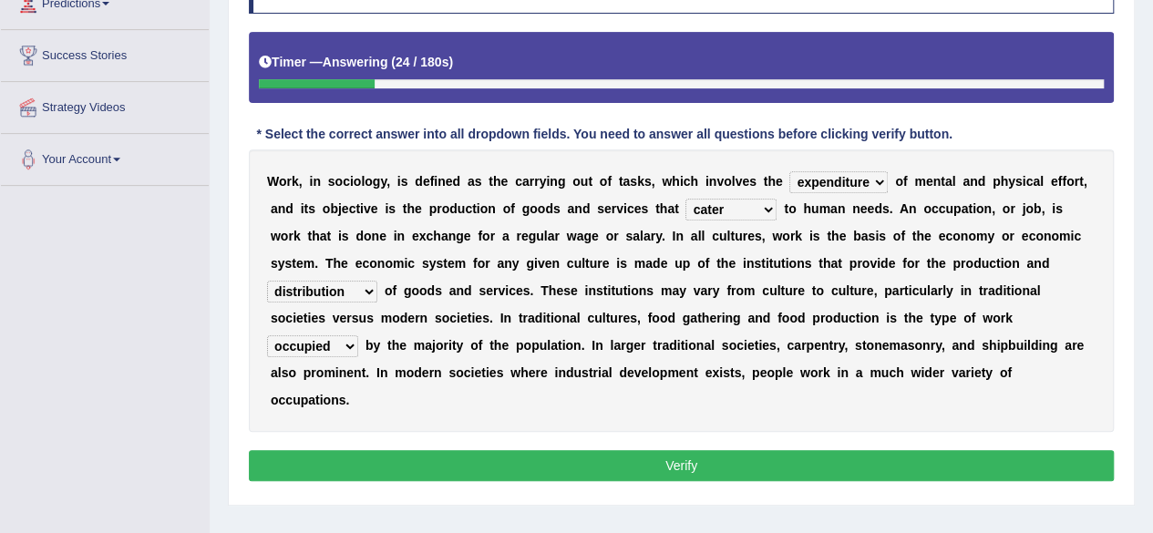
scroll to position [322, 0]
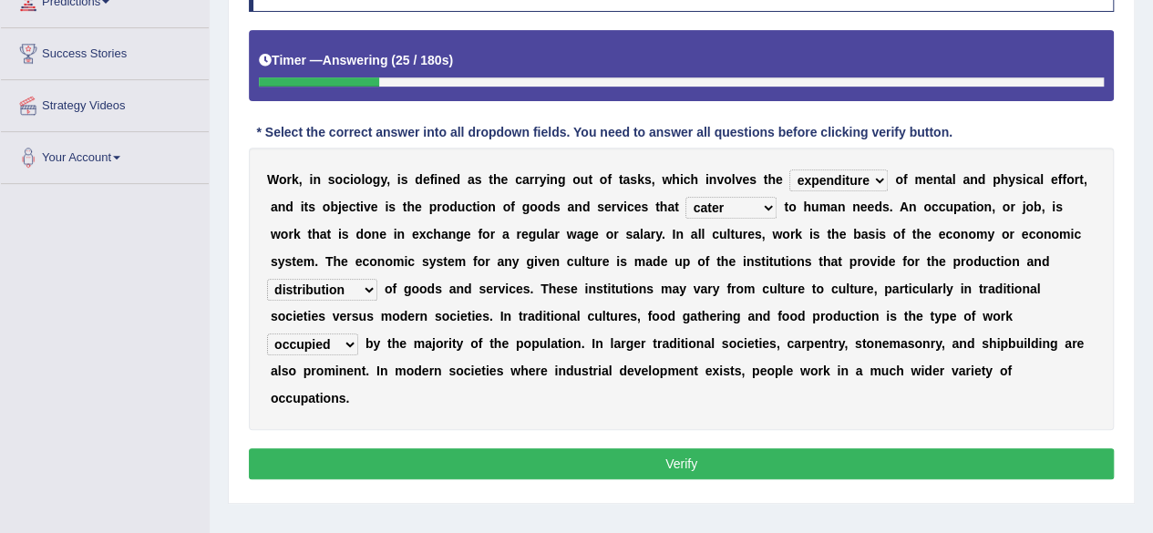
click at [429, 464] on button "Verify" at bounding box center [681, 464] width 865 height 31
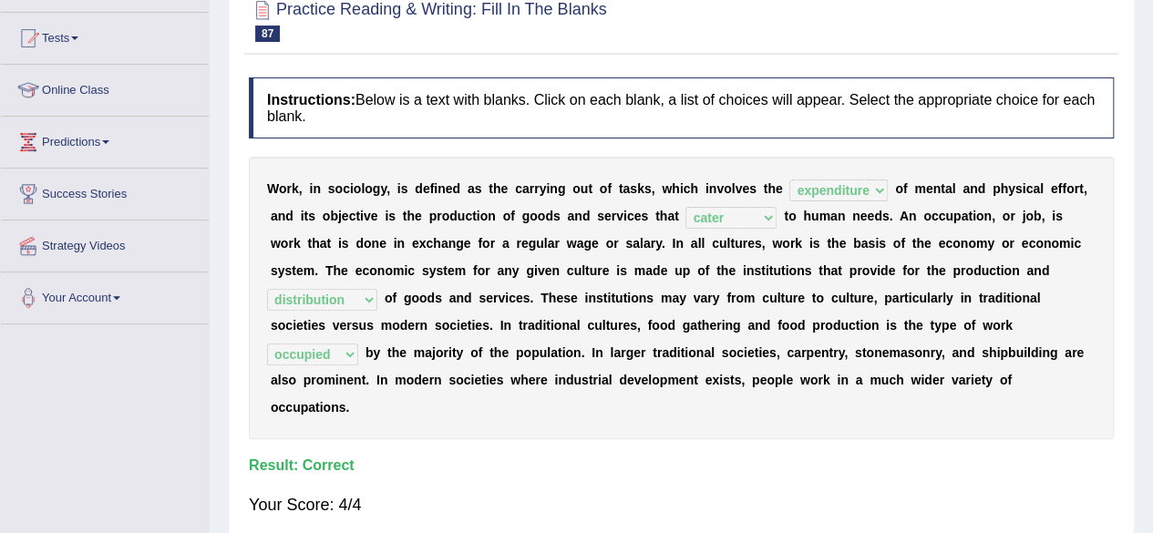
scroll to position [0, 0]
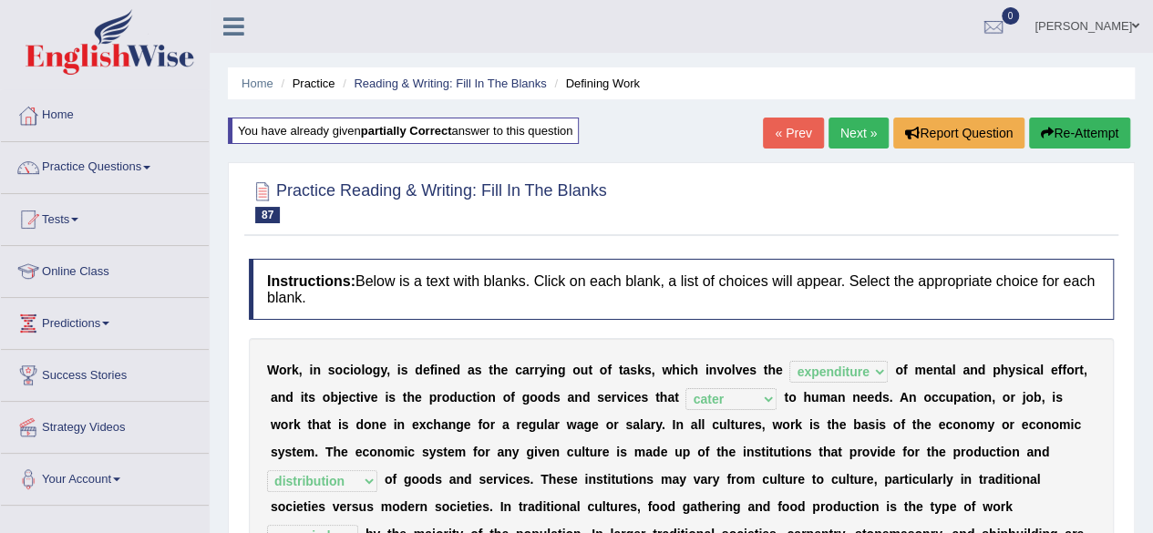
click at [850, 135] on link "Next »" at bounding box center [859, 133] width 60 height 31
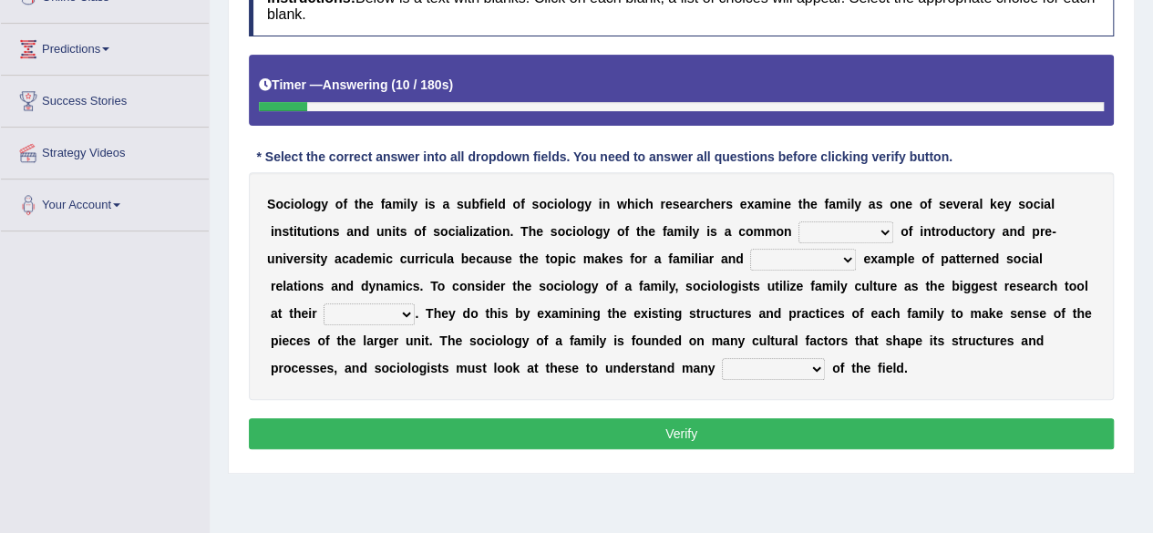
click at [868, 232] on select "component eminent opponent continent" at bounding box center [846, 233] width 95 height 22
select select "component"
click at [799, 222] on select "component eminent opponent continent" at bounding box center [846, 233] width 95 height 22
click at [808, 268] on select "ineffective introspective illustrative inoperative" at bounding box center [803, 260] width 106 height 22
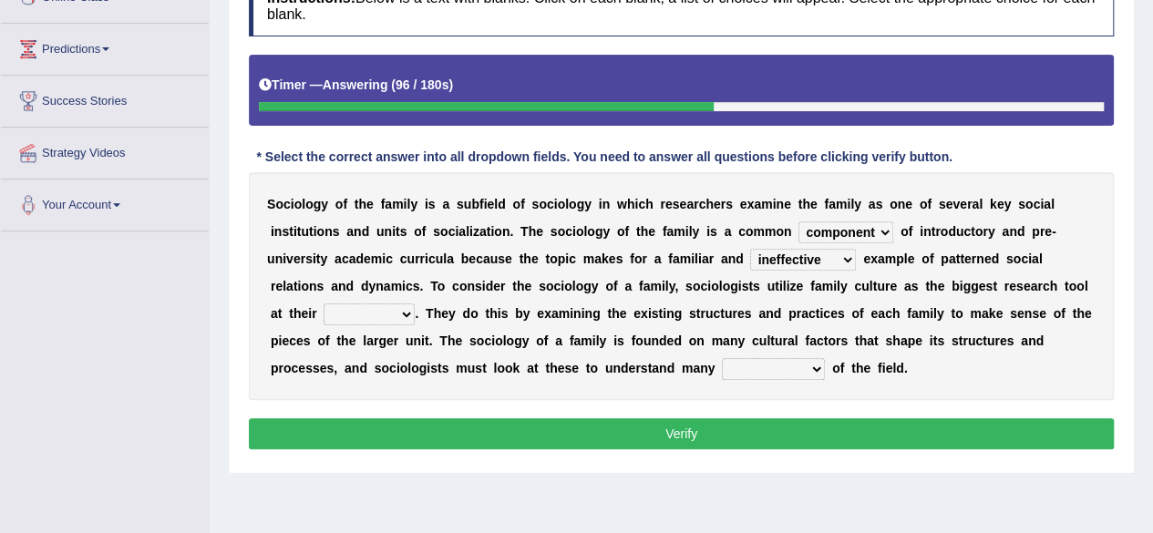
click at [750, 249] on select "ineffective introspective illustrative inoperative" at bounding box center [803, 260] width 106 height 22
click at [833, 253] on select "ineffective introspective illustrative inoperative" at bounding box center [803, 260] width 106 height 22
select select "illustrative"
click at [750, 249] on select "ineffective introspective illustrative inoperative" at bounding box center [803, 260] width 106 height 22
click at [377, 313] on select "disposal proposal rehearsal refusal" at bounding box center [369, 315] width 91 height 22
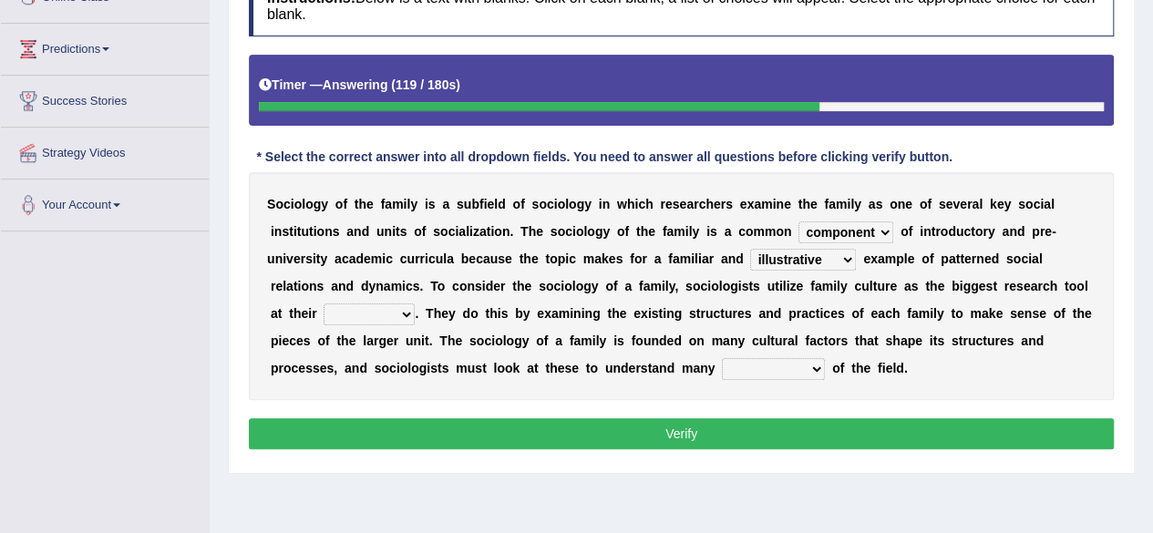
select select "disposal"
click at [324, 304] on select "disposal proposal rehearsal refusal" at bounding box center [369, 315] width 91 height 22
click at [772, 363] on select "refusal frailties amenities complexities" at bounding box center [773, 369] width 103 height 22
select select "complexities"
click at [722, 358] on select "refusal frailties amenities complexities" at bounding box center [773, 369] width 103 height 22
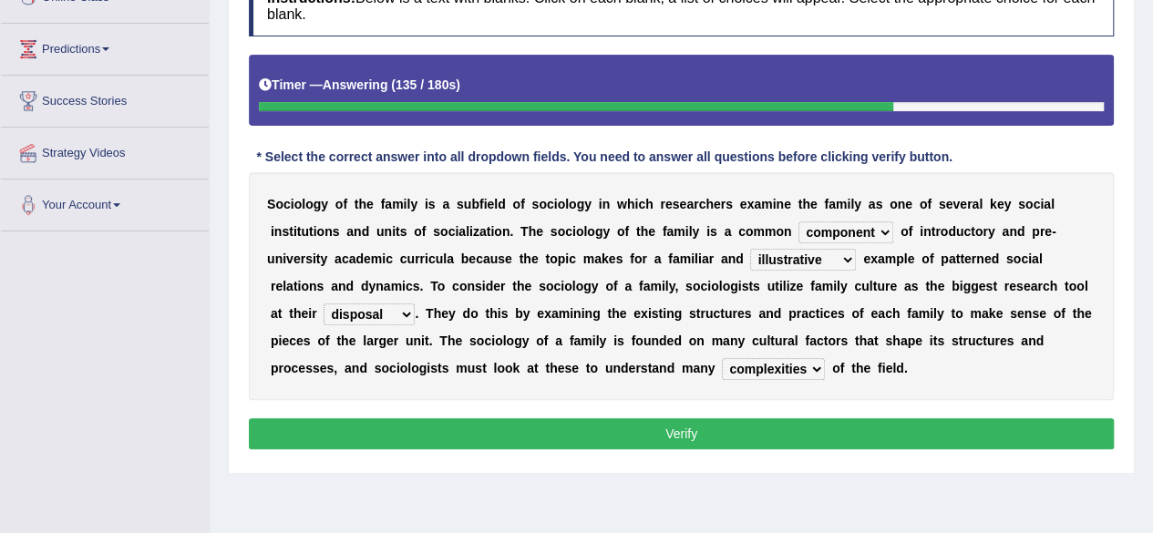
click at [784, 424] on button "Verify" at bounding box center [681, 433] width 865 height 31
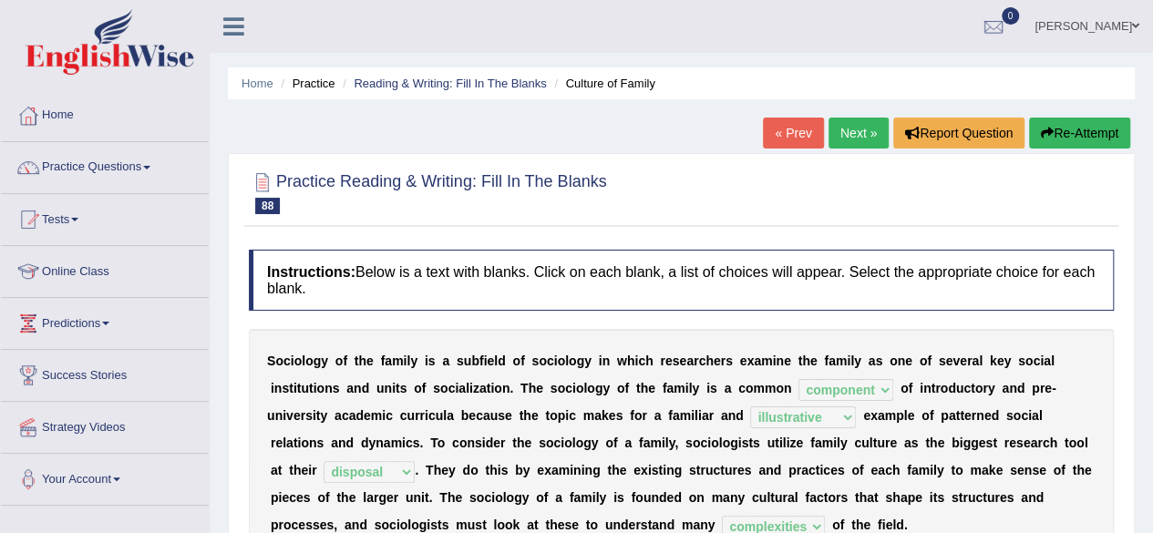
click at [840, 136] on link "Next »" at bounding box center [859, 133] width 60 height 31
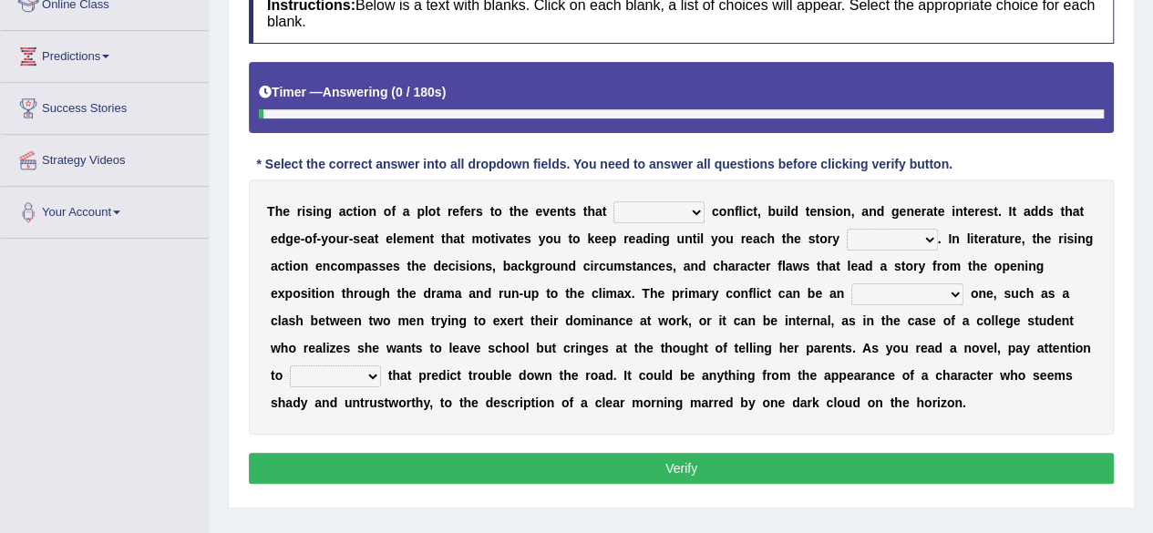
scroll to position [270, 0]
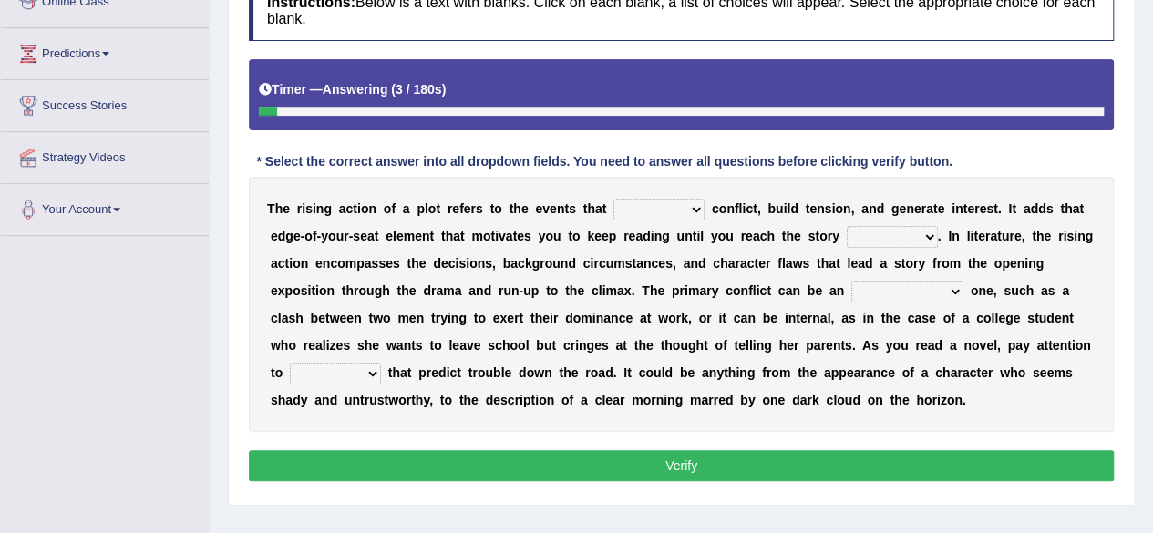
click at [664, 210] on select "provoke invoke revoke convoke" at bounding box center [659, 210] width 91 height 22
select select "provoke"
click at [614, 199] on select "provoke invoke revoke convoke" at bounding box center [659, 210] width 91 height 22
click at [891, 239] on select "element line flow climax" at bounding box center [892, 237] width 91 height 22
select select "climax"
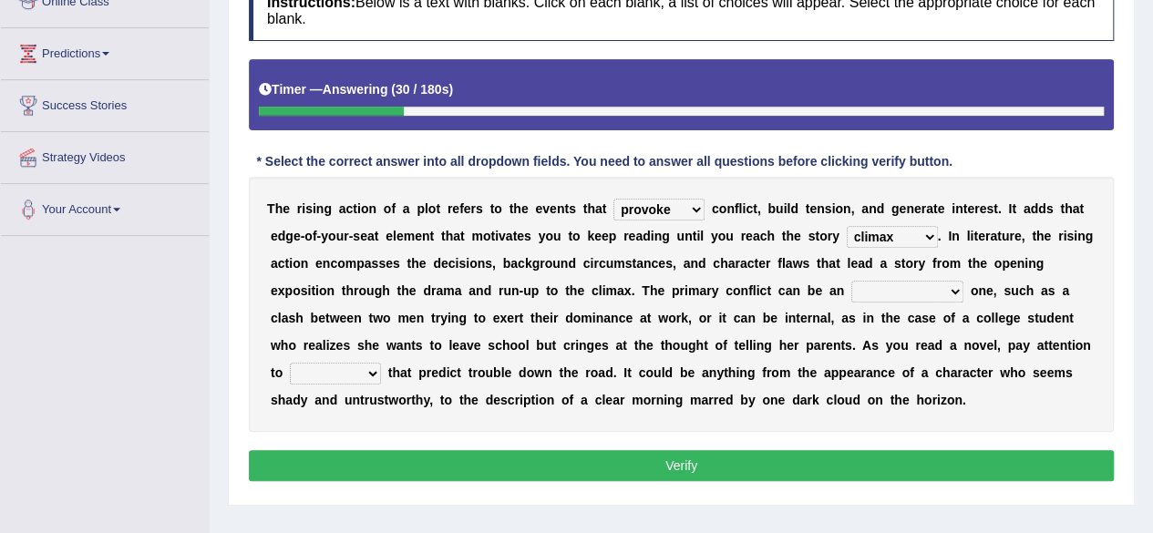
click at [847, 226] on select "element line flow climax" at bounding box center [892, 237] width 91 height 22
click at [916, 294] on select "conditional external compositional functional" at bounding box center [908, 292] width 112 height 22
select select "compositional"
click at [852, 281] on select "conditional external compositional functional" at bounding box center [908, 292] width 112 height 22
click at [323, 378] on select "features glues clues traits" at bounding box center [335, 374] width 91 height 22
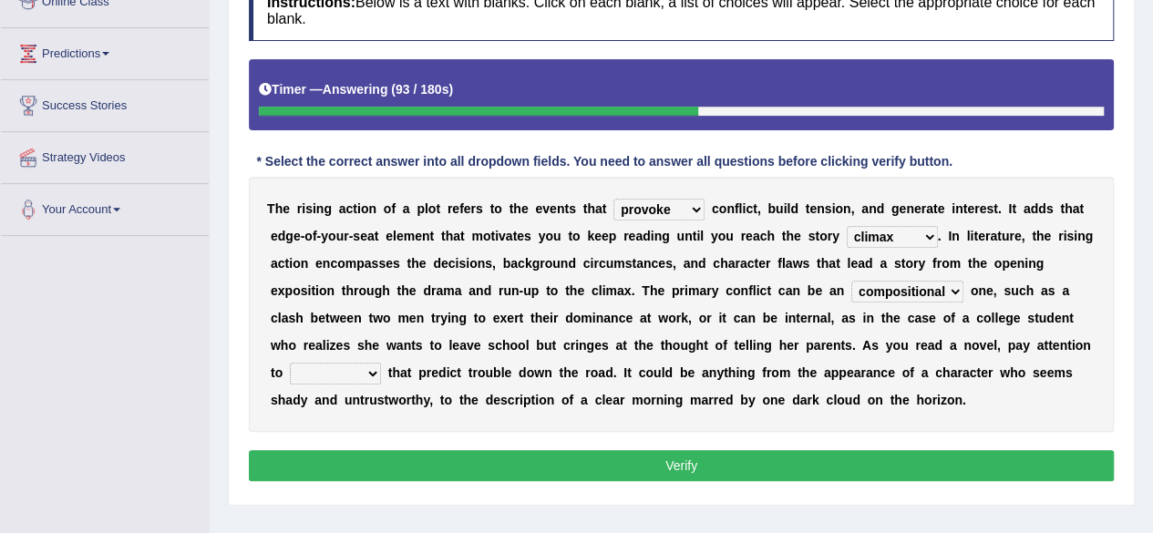
select select "features"
click at [290, 363] on select "features glues clues traits" at bounding box center [335, 374] width 91 height 22
click at [439, 459] on button "Verify" at bounding box center [681, 465] width 865 height 31
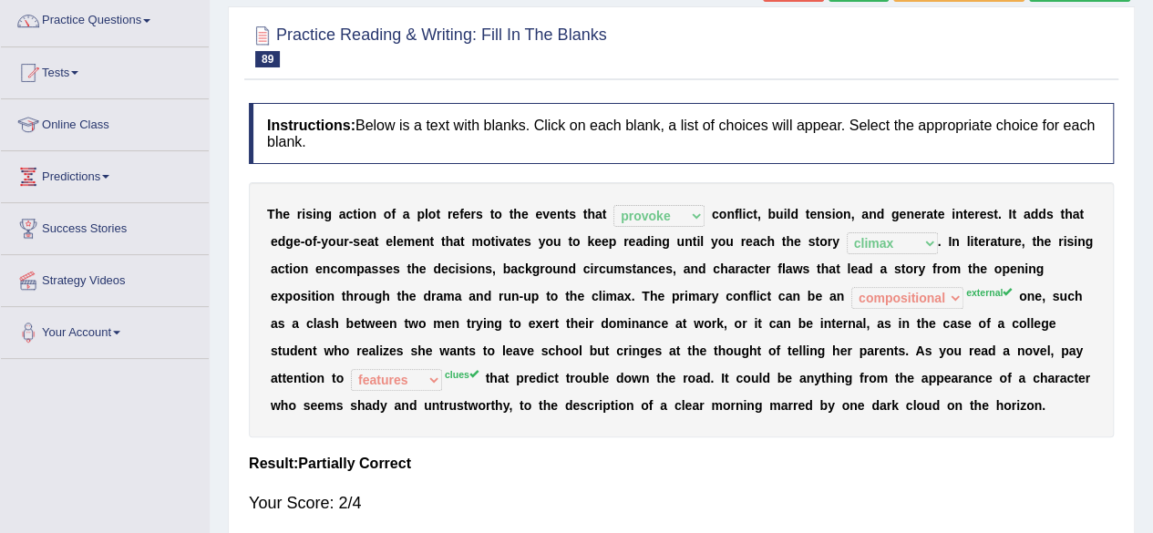
scroll to position [0, 0]
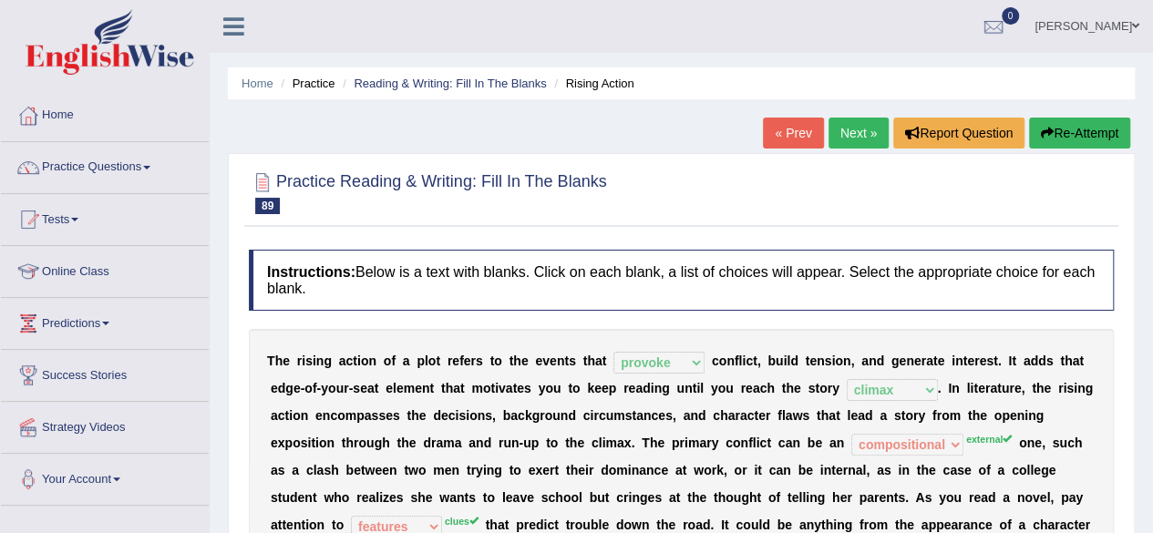
click at [1081, 129] on button "Re-Attempt" at bounding box center [1079, 133] width 101 height 31
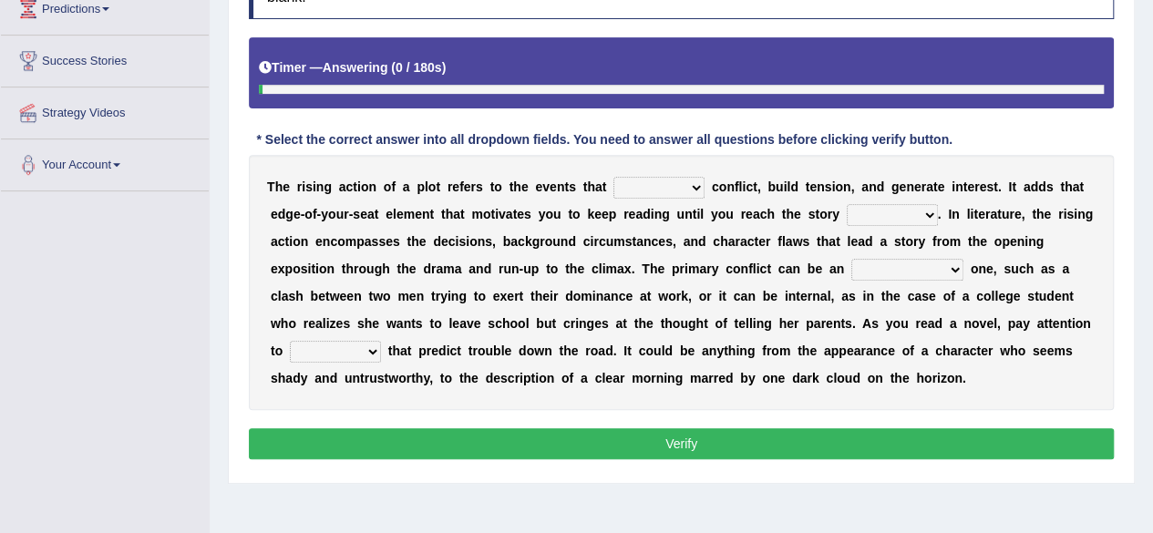
scroll to position [315, 0]
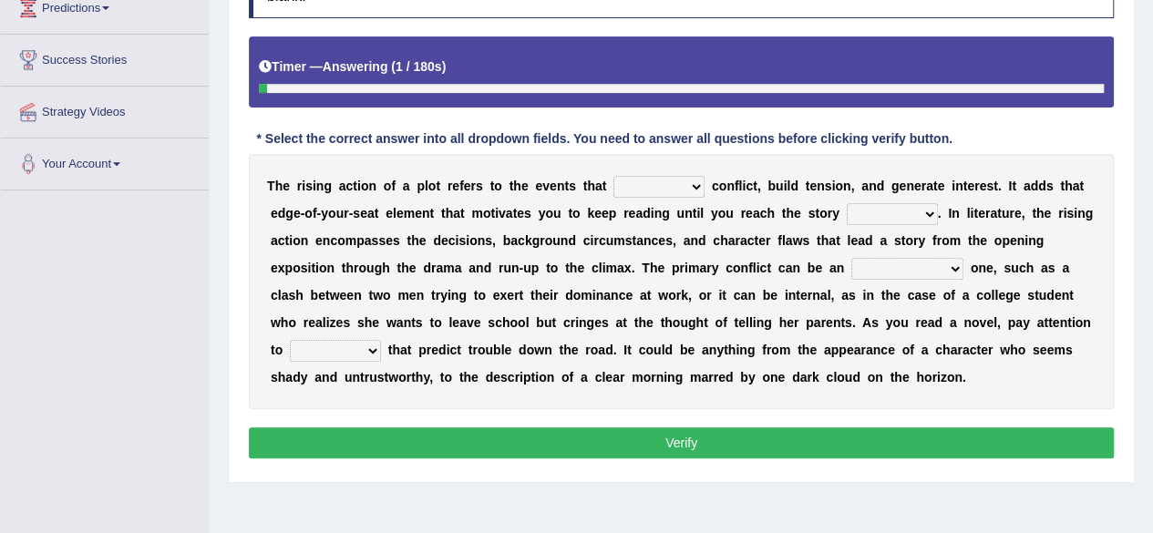
click at [653, 170] on div "T h e r i s i n g a c t i o n o f a p l o t r e f e r s t o t h e e v e n t s t…" at bounding box center [681, 281] width 865 height 255
click at [653, 185] on select "provoke invoke revoke convoke" at bounding box center [659, 187] width 91 height 22
select select "provoke"
click at [614, 176] on select "provoke invoke revoke convoke" at bounding box center [659, 187] width 91 height 22
click at [903, 209] on select "element line flow climax" at bounding box center [892, 214] width 91 height 22
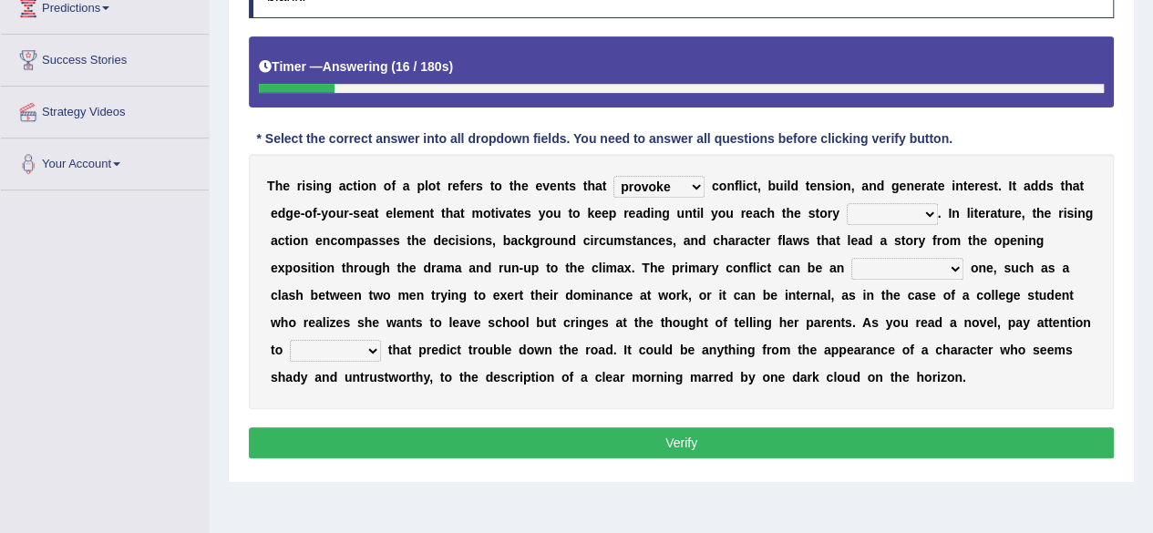
select select "climax"
click at [847, 203] on select "element line flow climax" at bounding box center [892, 214] width 91 height 22
click at [886, 269] on select "conditional external compositional functional" at bounding box center [908, 269] width 112 height 22
select select "external"
click at [852, 258] on select "conditional external compositional functional" at bounding box center [908, 269] width 112 height 22
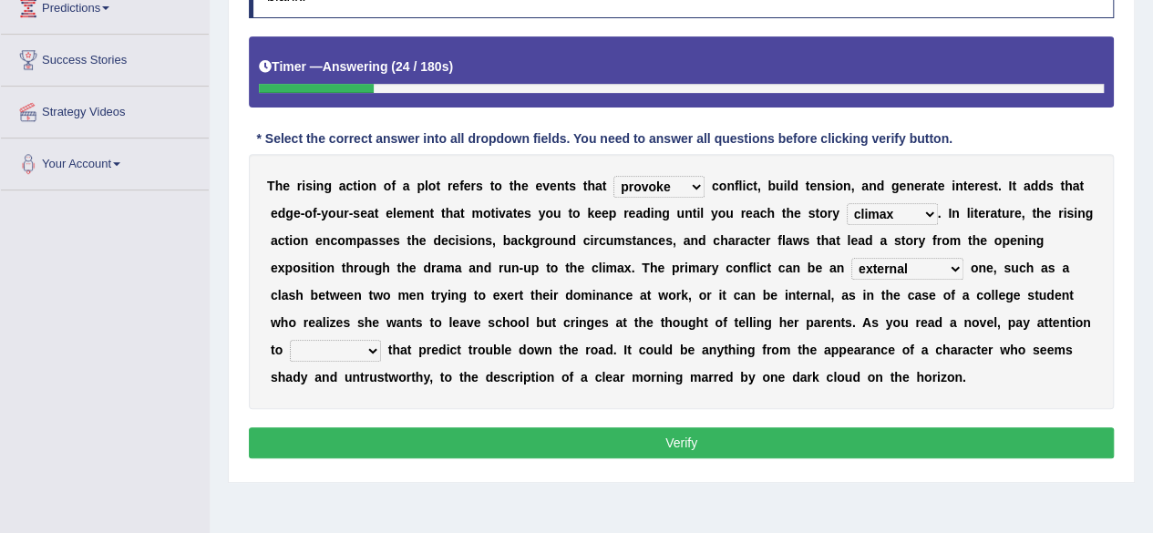
click at [376, 351] on select "features glues clues traits" at bounding box center [335, 351] width 91 height 22
select select "clues"
click at [290, 340] on select "features glues clues traits" at bounding box center [335, 351] width 91 height 22
click at [336, 444] on button "Verify" at bounding box center [681, 443] width 865 height 31
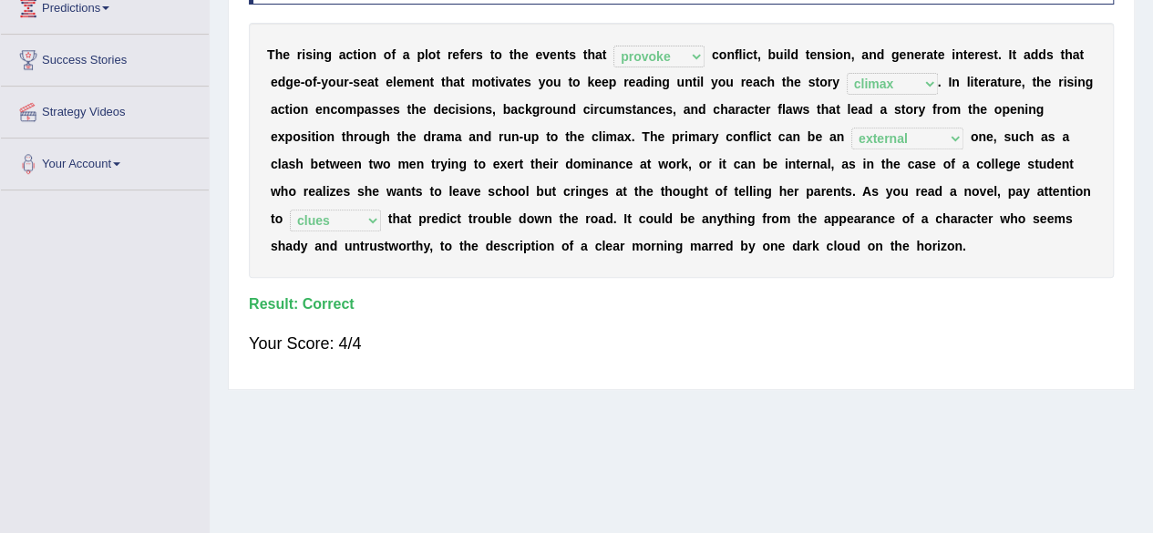
scroll to position [0, 0]
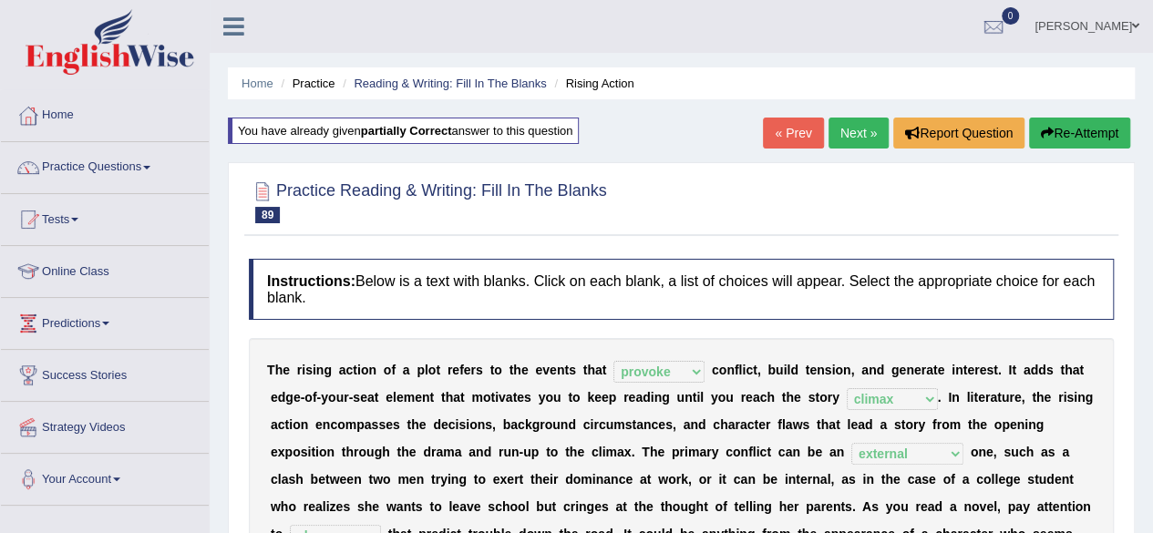
click at [857, 132] on link "Next »" at bounding box center [859, 133] width 60 height 31
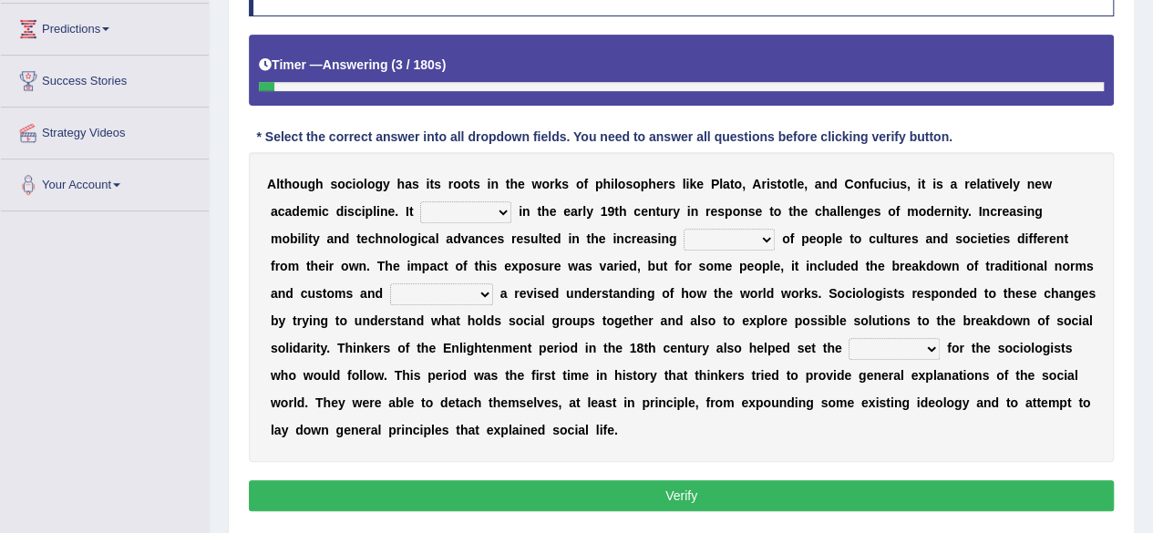
scroll to position [295, 0]
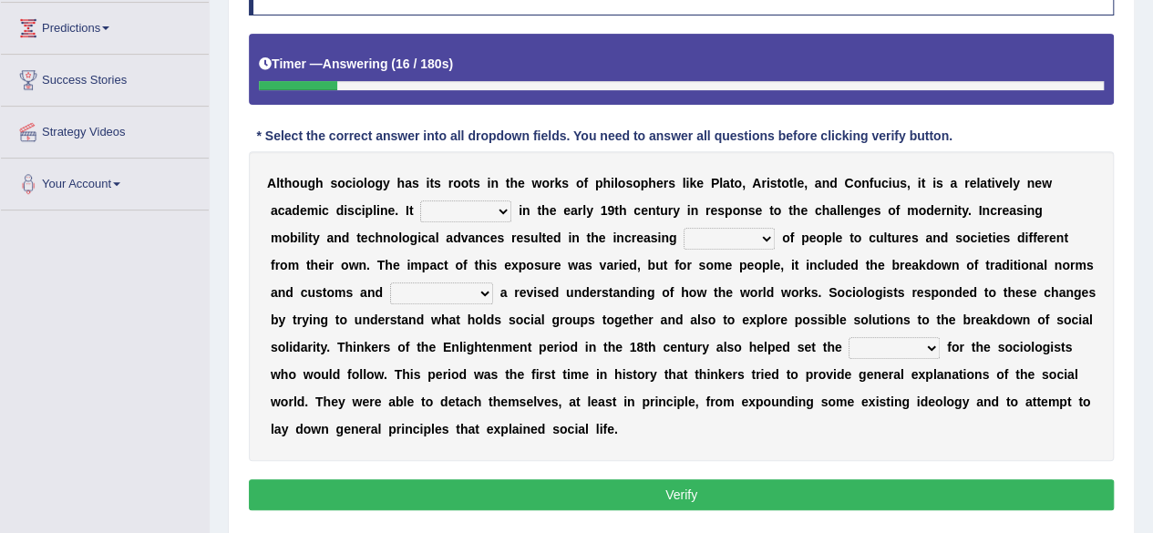
click at [472, 222] on div "A l t h o u g h s o c i o l o g y h a s i t s r o o t s i n t h e w o r k s o f…" at bounding box center [681, 306] width 865 height 310
click at [497, 207] on select "emerged traversed survived invented" at bounding box center [465, 212] width 91 height 22
select select "invented"
click at [420, 201] on select "emerged traversed survived invented" at bounding box center [465, 212] width 91 height 22
click at [745, 235] on select "embrasure closure enclosure exposure" at bounding box center [729, 239] width 91 height 22
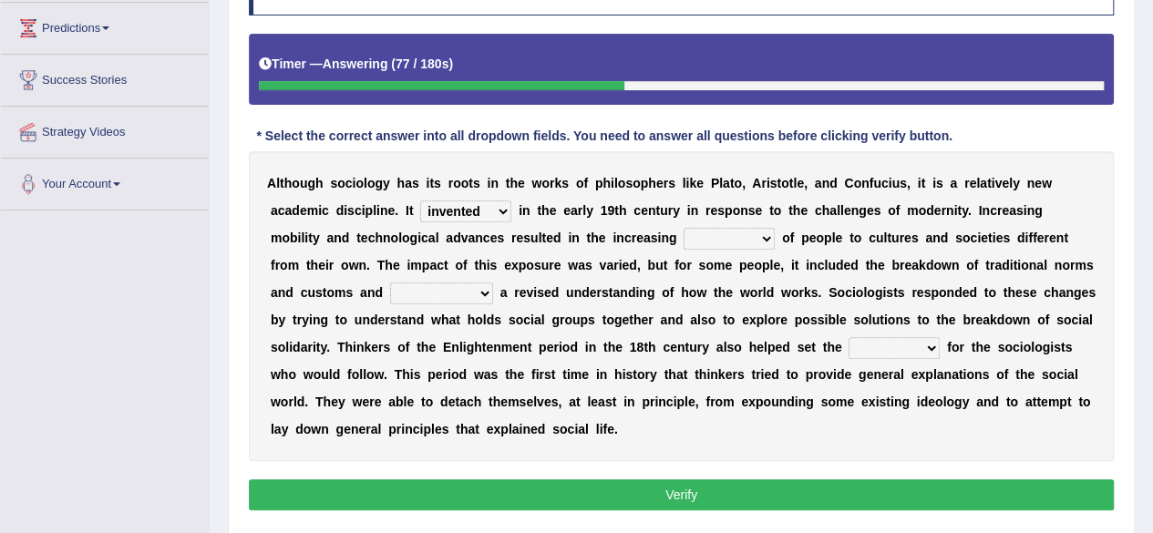
select select "exposure"
click at [684, 228] on select "embrasure closure enclosure exposure" at bounding box center [729, 239] width 91 height 22
click at [488, 291] on select "unwarranted transplanted warranted implanted" at bounding box center [441, 294] width 103 height 22
select select "unwarranted"
click at [390, 283] on select "unwarranted transplanted warranted implanted" at bounding box center [441, 294] width 103 height 22
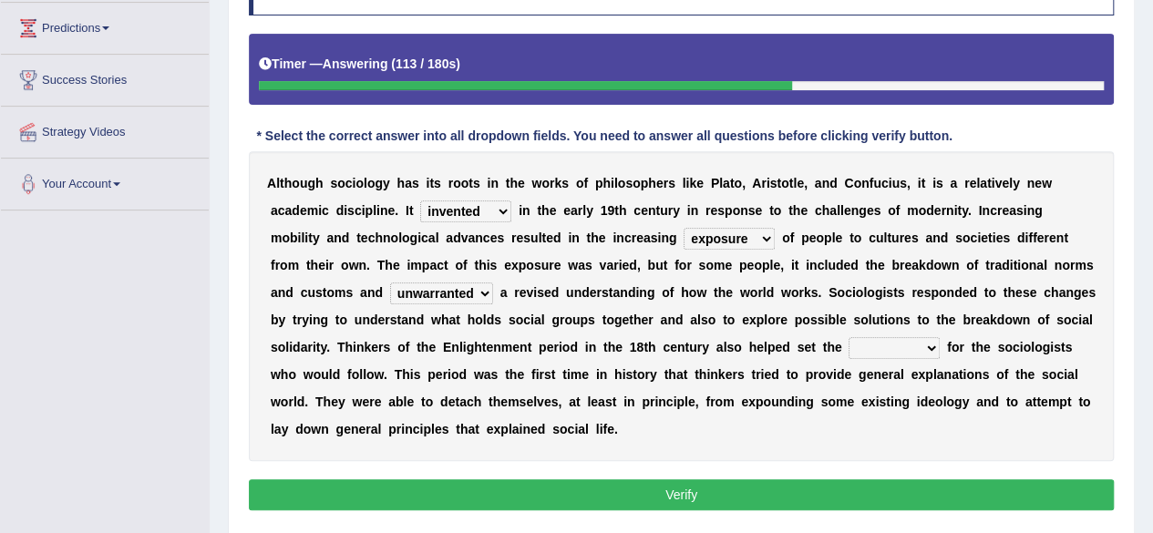
click at [917, 346] on select "rule standard tone stage" at bounding box center [894, 348] width 91 height 22
select select "rule"
click at [849, 337] on select "rule standard tone stage" at bounding box center [894, 348] width 91 height 22
click at [725, 493] on button "Verify" at bounding box center [681, 495] width 865 height 31
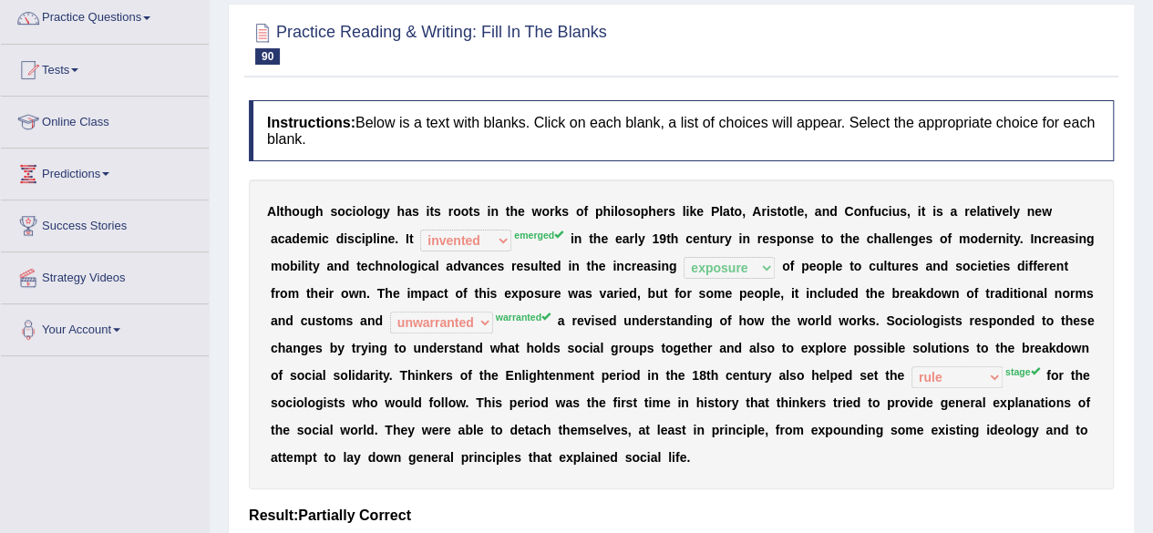
scroll to position [0, 0]
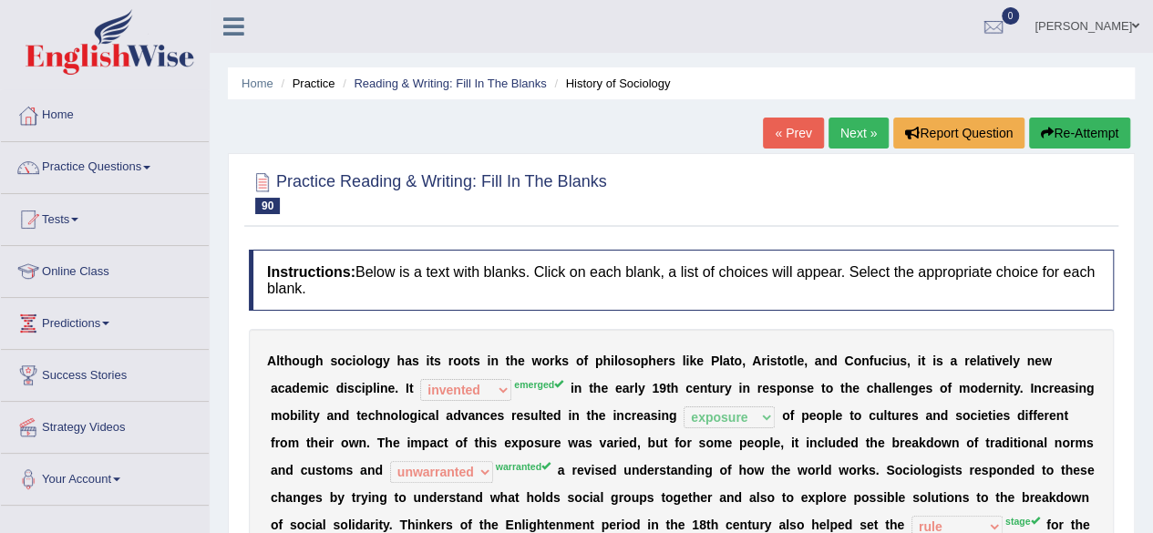
click at [1074, 129] on button "Re-Attempt" at bounding box center [1079, 133] width 101 height 31
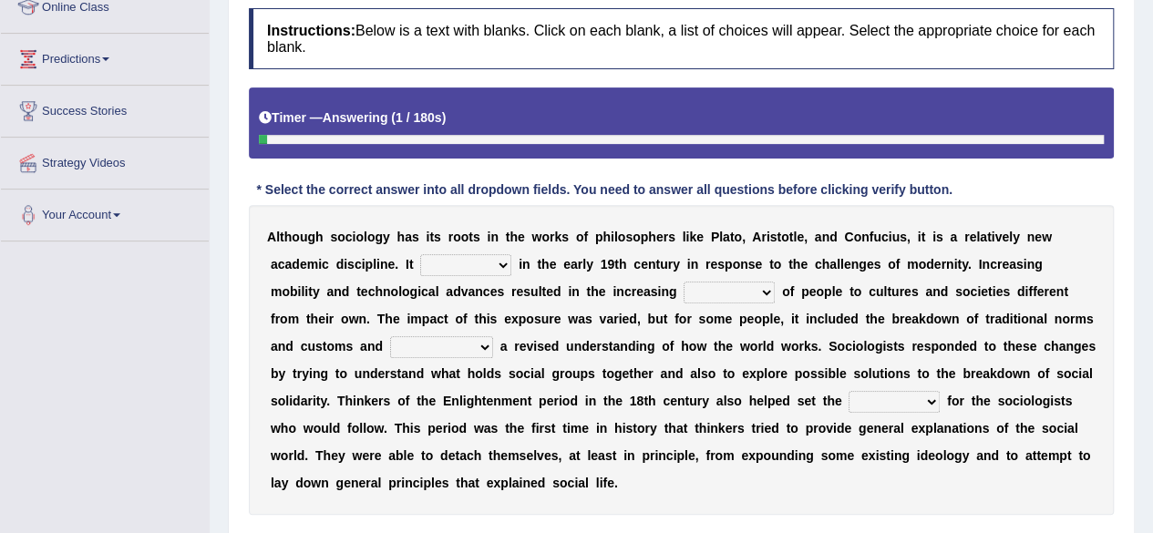
scroll to position [290, 0]
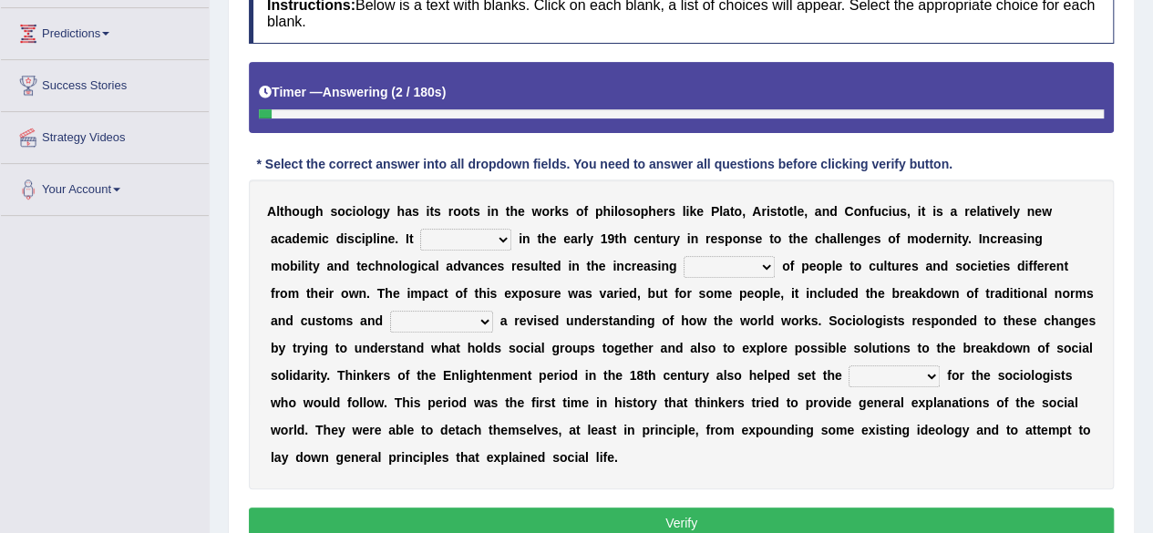
click at [480, 229] on select "emerged traversed survived invented" at bounding box center [465, 240] width 91 height 22
click at [420, 229] on select "emerged traversed survived invented" at bounding box center [465, 240] width 91 height 22
click at [491, 238] on select "emerged traversed survived invented" at bounding box center [465, 240] width 91 height 22
select select "invented"
click at [420, 229] on select "emerged traversed survived invented" at bounding box center [465, 240] width 91 height 22
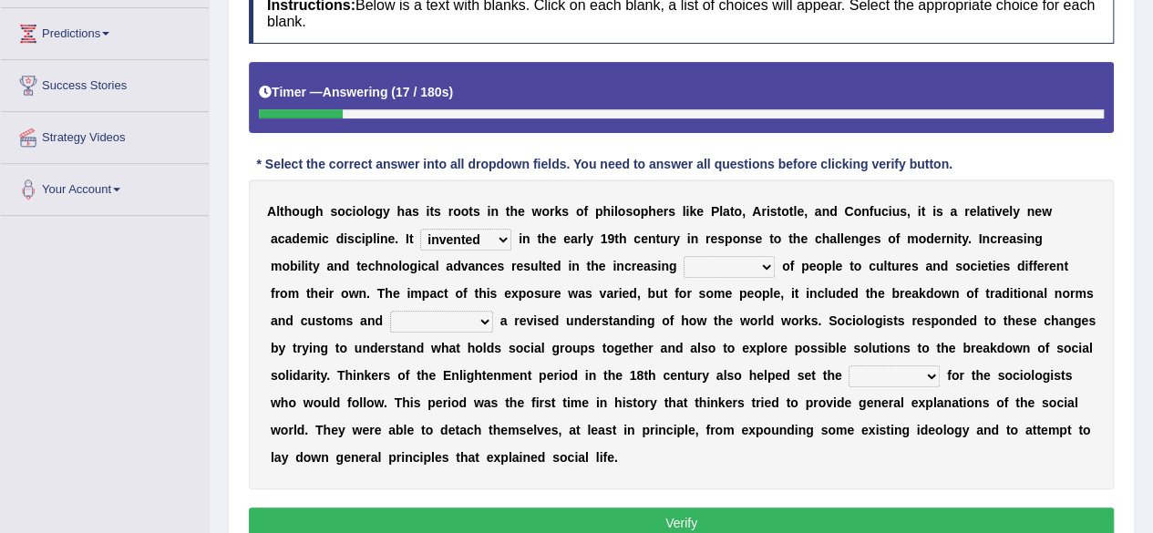
click at [496, 223] on div "A l t h o u g h s o c i o l o g y h a s i t s r o o t s i n t h e w o r k s o f…" at bounding box center [681, 335] width 865 height 310
click at [489, 231] on select "emerged traversed survived invented" at bounding box center [465, 240] width 91 height 22
click at [729, 264] on select "embrasure closure enclosure exposure" at bounding box center [729, 267] width 91 height 22
select select "exposure"
click at [684, 256] on select "embrasure closure enclosure exposure" at bounding box center [729, 267] width 91 height 22
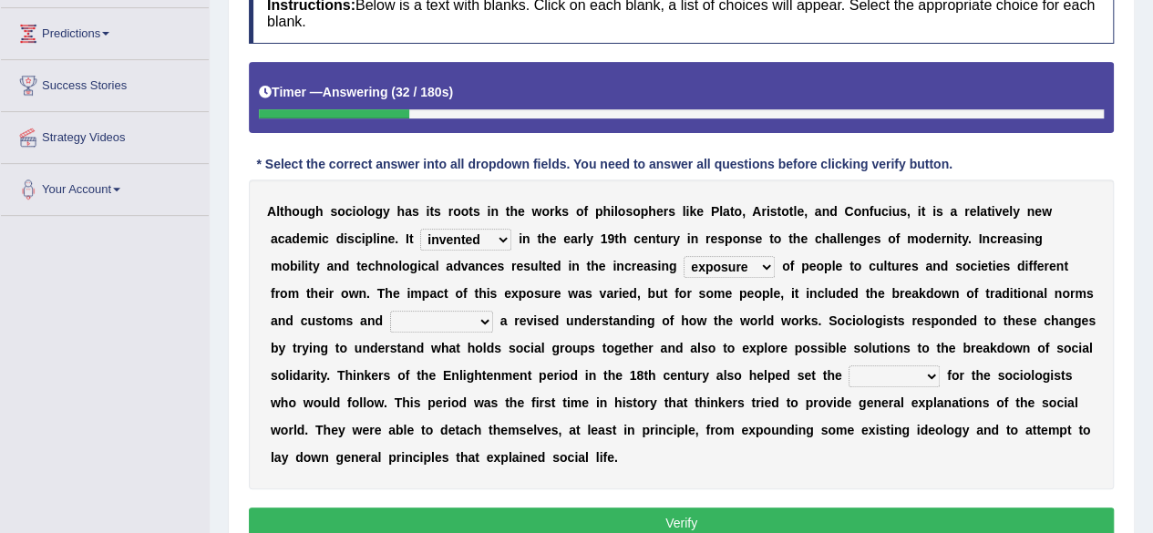
click at [480, 327] on select "unwarranted transplanted warranted implanted" at bounding box center [441, 322] width 103 height 22
select select "warranted"
click at [390, 311] on select "unwarranted transplanted warranted implanted" at bounding box center [441, 322] width 103 height 22
click at [934, 372] on select "rule standard tone stage" at bounding box center [894, 377] width 91 height 22
select select "stage"
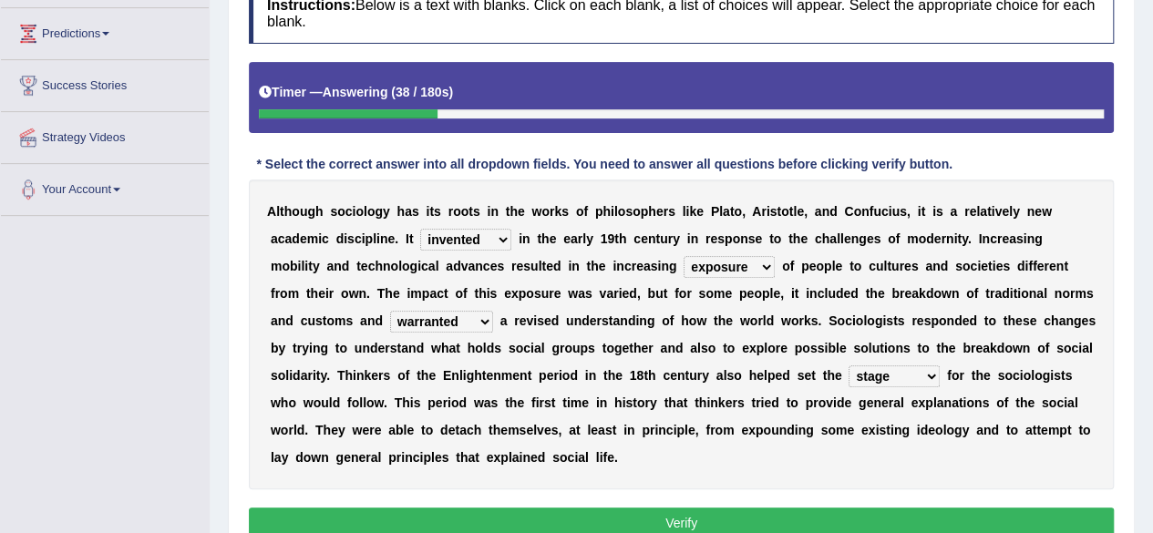
click at [849, 366] on select "rule standard tone stage" at bounding box center [894, 377] width 91 height 22
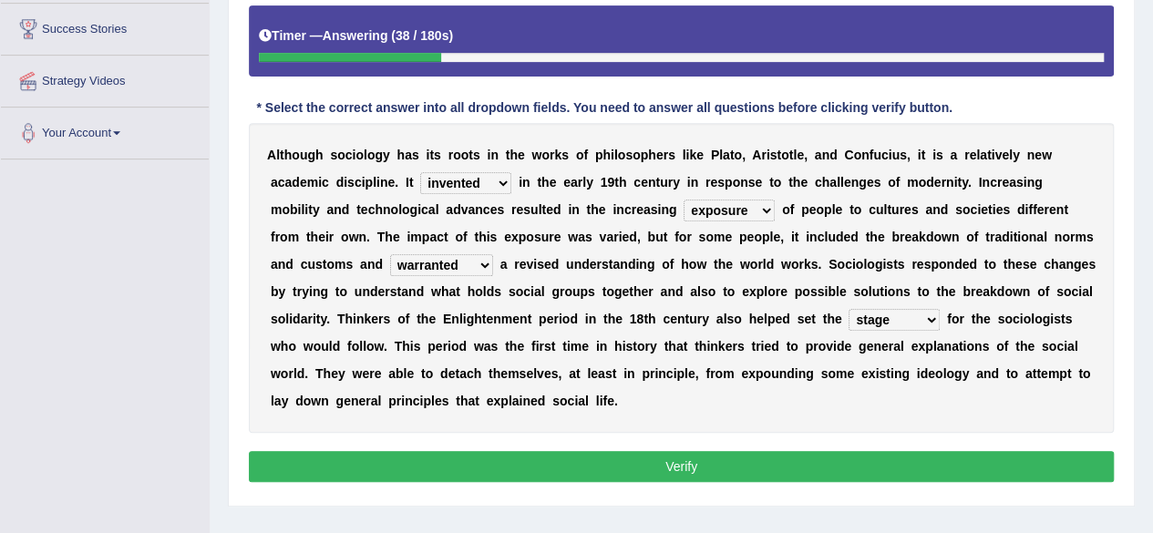
scroll to position [348, 0]
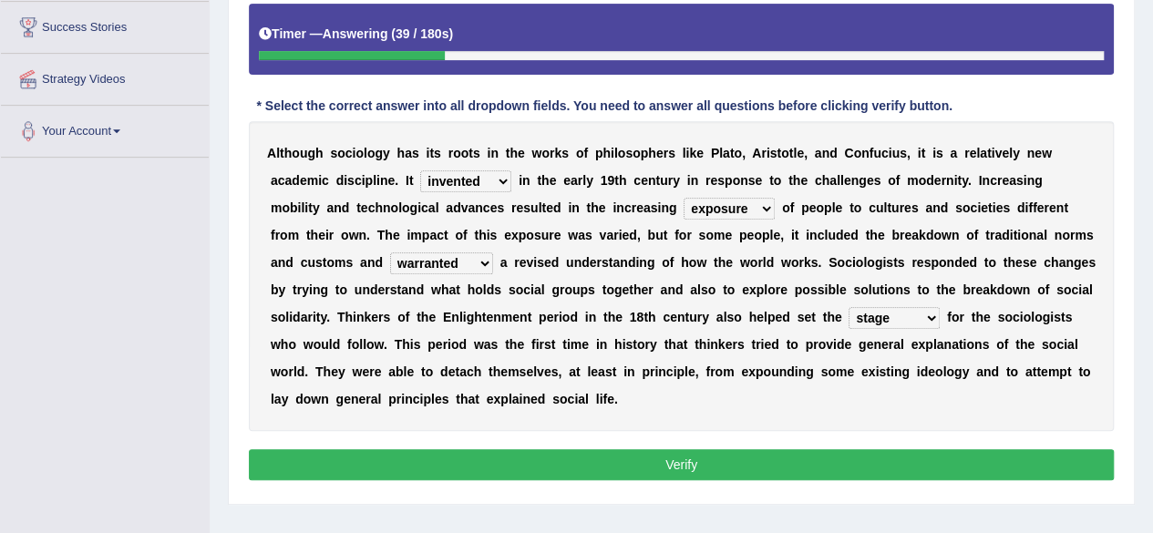
click at [855, 462] on button "Verify" at bounding box center [681, 464] width 865 height 31
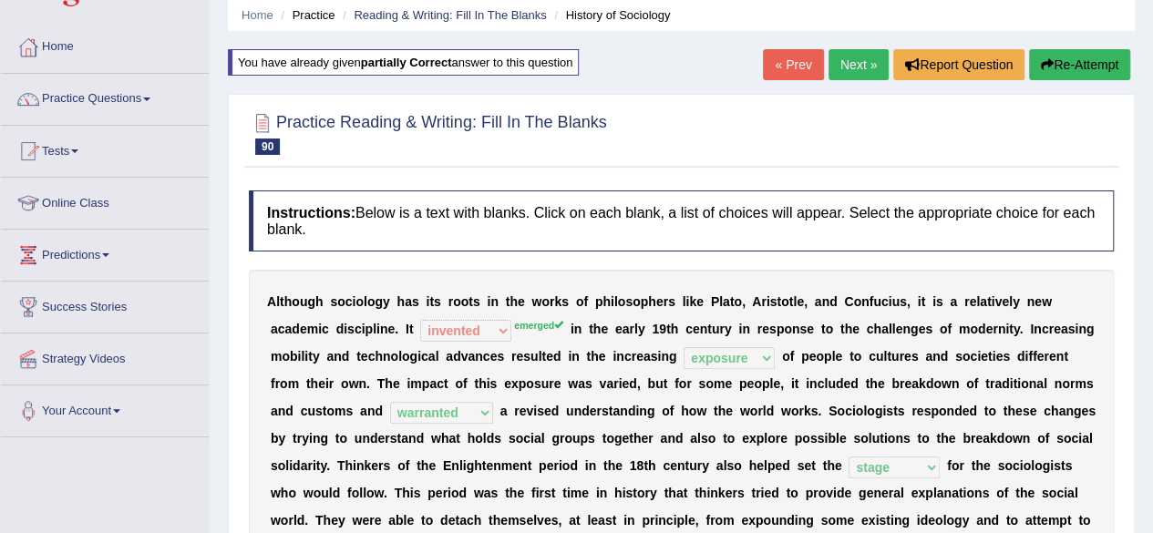
scroll to position [0, 0]
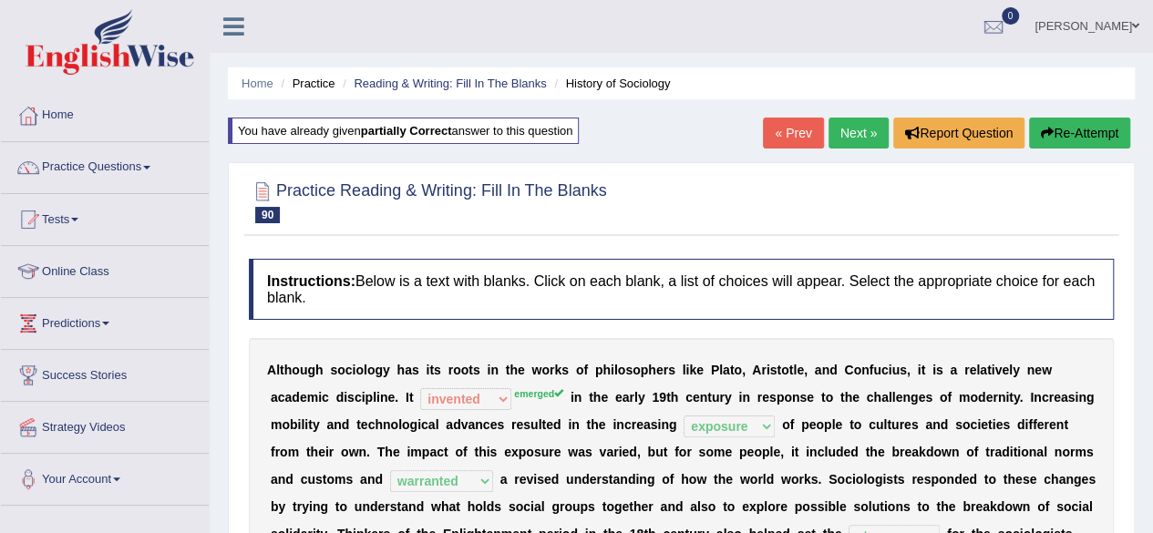
click at [1069, 138] on button "Re-Attempt" at bounding box center [1079, 133] width 101 height 31
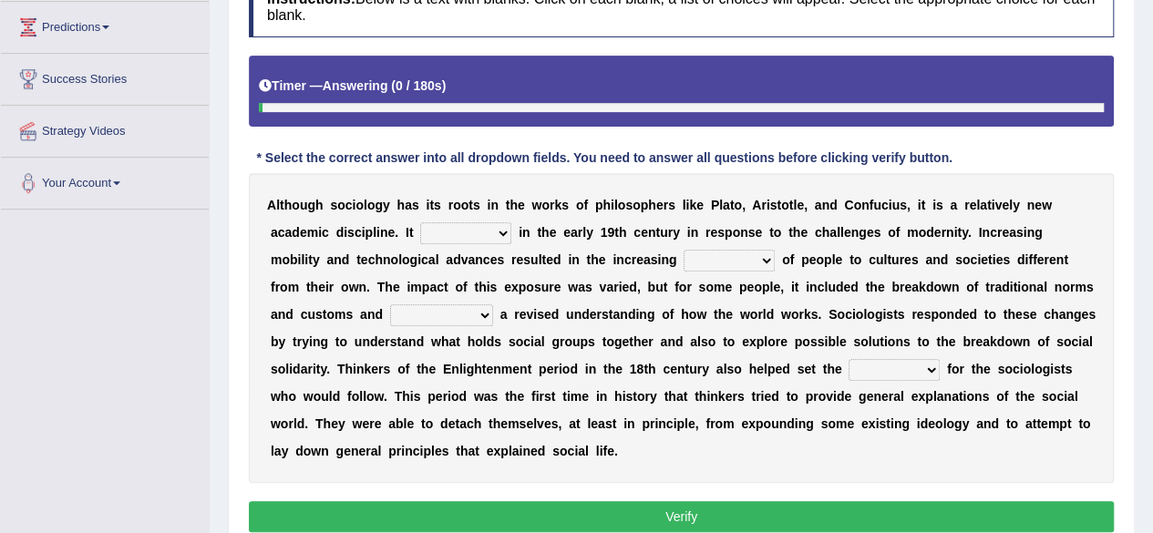
scroll to position [297, 0]
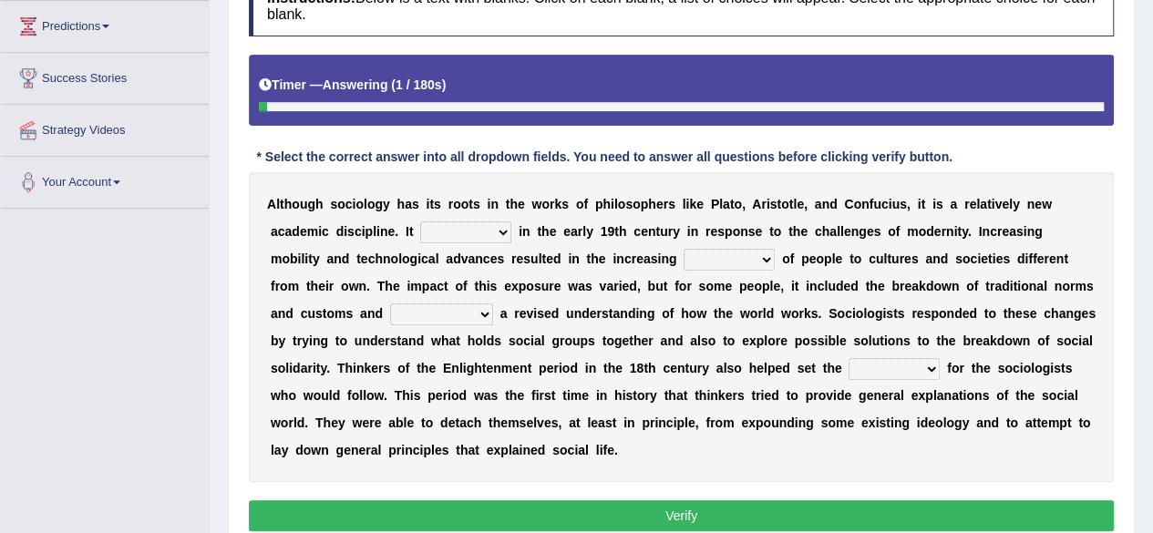
click at [489, 227] on select "emerged traversed survived invented" at bounding box center [465, 233] width 91 height 22
select select "invented"
click at [420, 222] on select "emerged traversed survived invented" at bounding box center [465, 233] width 91 height 22
click at [742, 263] on select "embrasure closure enclosure exposure" at bounding box center [729, 260] width 91 height 22
select select "exposure"
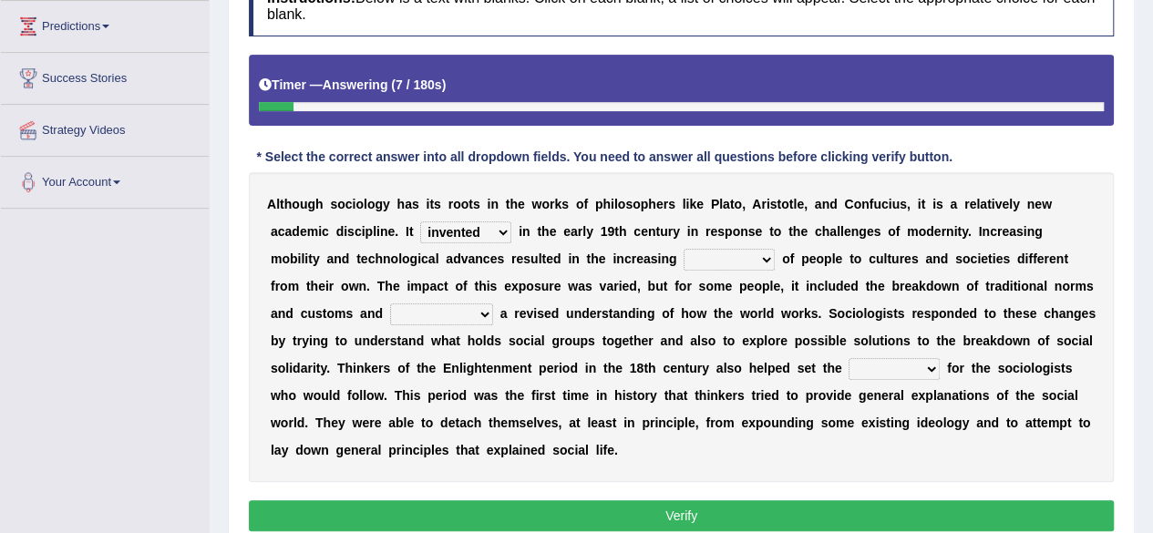
click at [684, 249] on select "embrasure closure enclosure exposure" at bounding box center [729, 260] width 91 height 22
click at [460, 324] on div "A l t h o u g h s o c i o l o g y h a s i t s r o o t s i n t h e w o r k s o f…" at bounding box center [681, 327] width 865 height 310
click at [471, 315] on select "unwarranted transplanted warranted implanted" at bounding box center [441, 315] width 103 height 22
select select "warranted"
click at [390, 304] on select "unwarranted transplanted warranted implanted" at bounding box center [441, 315] width 103 height 22
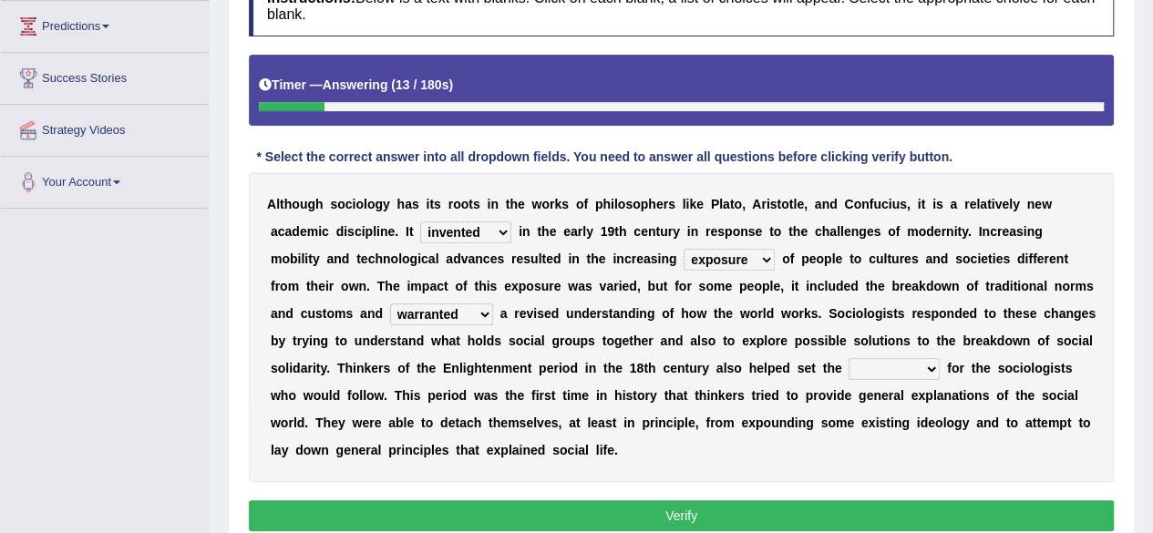
click at [928, 368] on select "rule standard tone stage" at bounding box center [894, 369] width 91 height 22
select select "stage"
click at [849, 358] on select "rule standard tone stage" at bounding box center [894, 369] width 91 height 22
click at [676, 506] on button "Verify" at bounding box center [681, 516] width 865 height 31
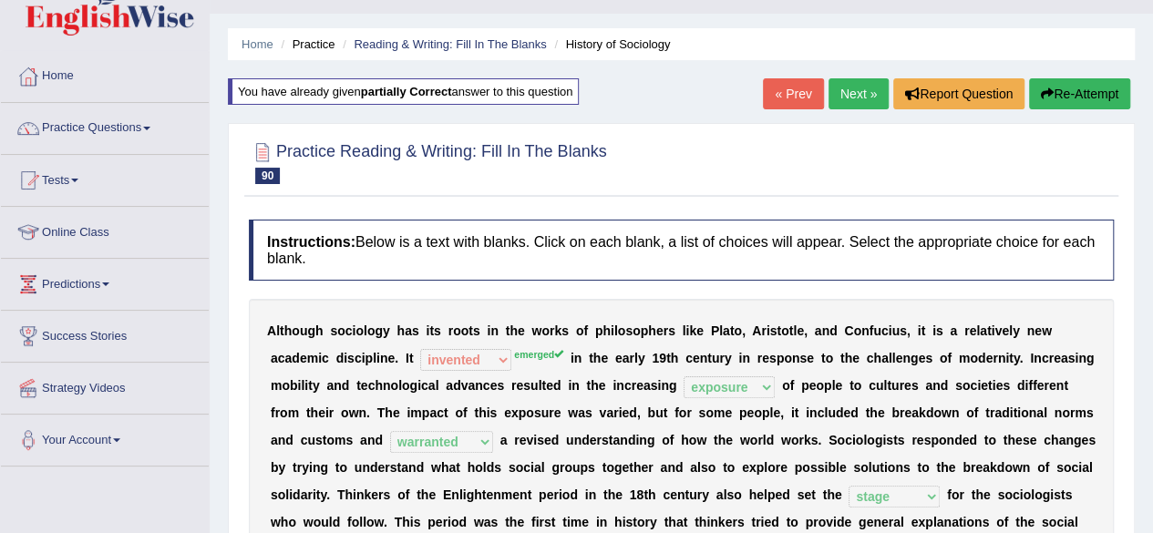
scroll to position [0, 0]
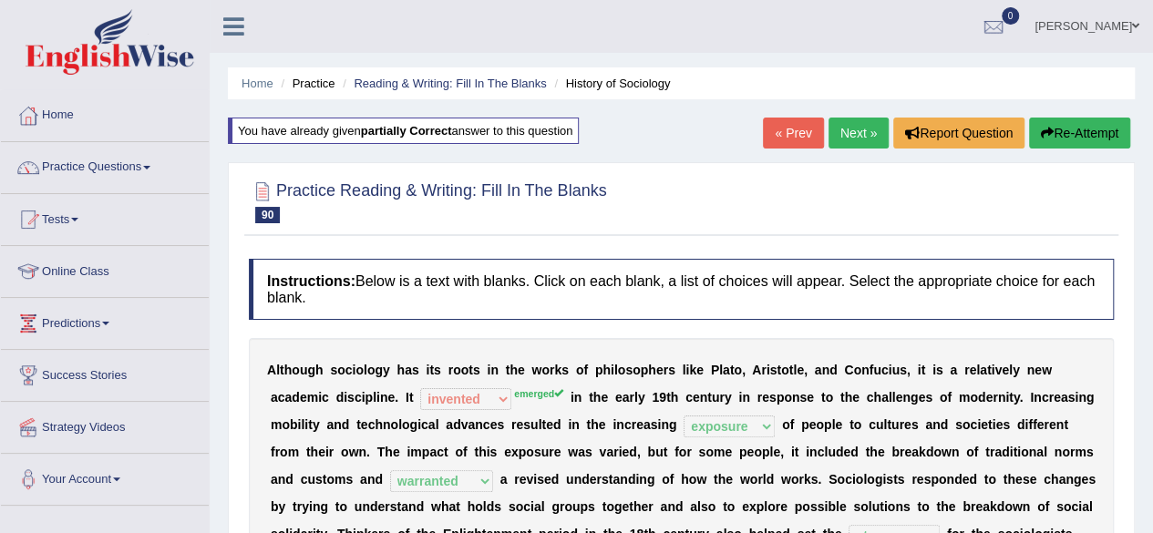
click at [842, 132] on link "Next »" at bounding box center [859, 133] width 60 height 31
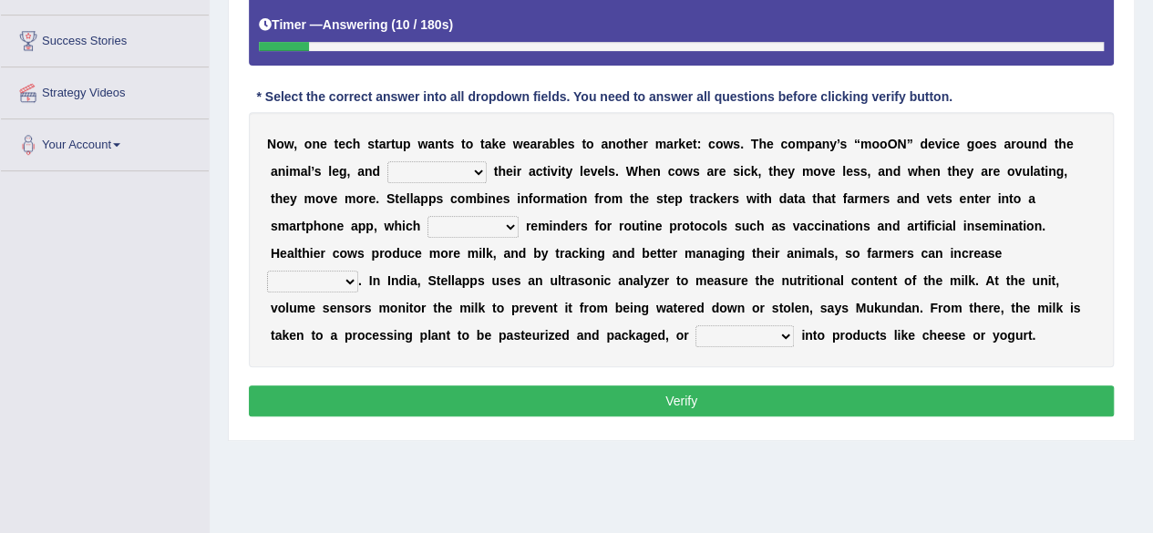
click at [467, 172] on select "stabilizes tracks polls overwhelms" at bounding box center [436, 172] width 99 height 22
select select "tracks"
click at [387, 161] on select "stabilizes tracks polls overwhelms" at bounding box center [436, 172] width 99 height 22
click at [467, 227] on select "argues imbues issues retrieves" at bounding box center [473, 227] width 91 height 22
select select "retrieves"
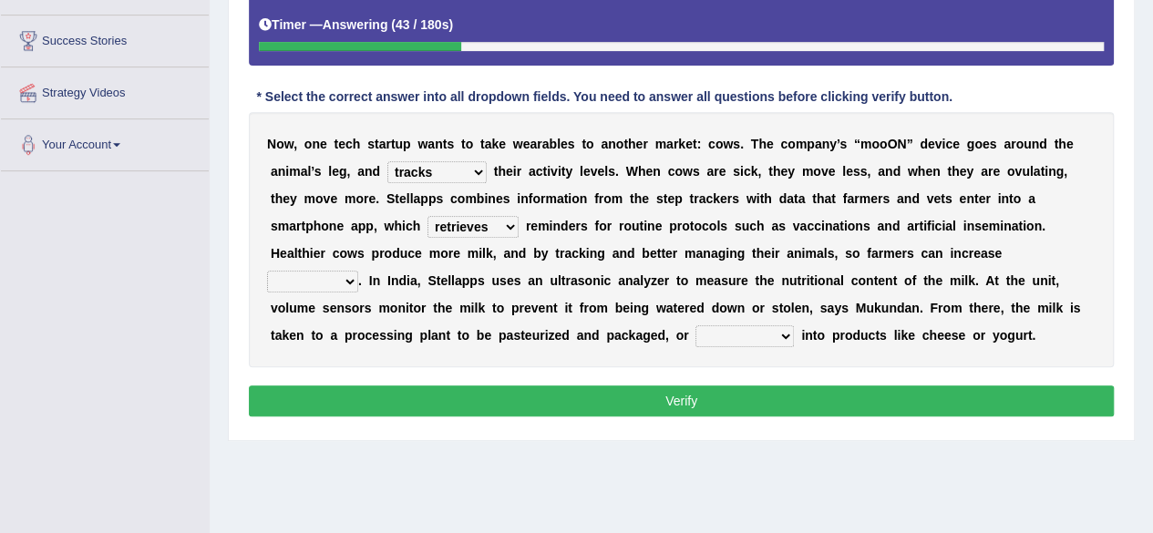
click at [428, 216] on select "argues imbues issues retrieves" at bounding box center [473, 227] width 91 height 22
click at [334, 291] on div "N o w , o n e t e c h s t a r t u p w a n t s t o t a k e w e a r a b l e s t o…" at bounding box center [681, 239] width 865 height 255
click at [336, 282] on select "fields infields yields heralds" at bounding box center [312, 282] width 91 height 22
select select "fields"
click at [267, 271] on select "fields infields yields heralds" at bounding box center [312, 282] width 91 height 22
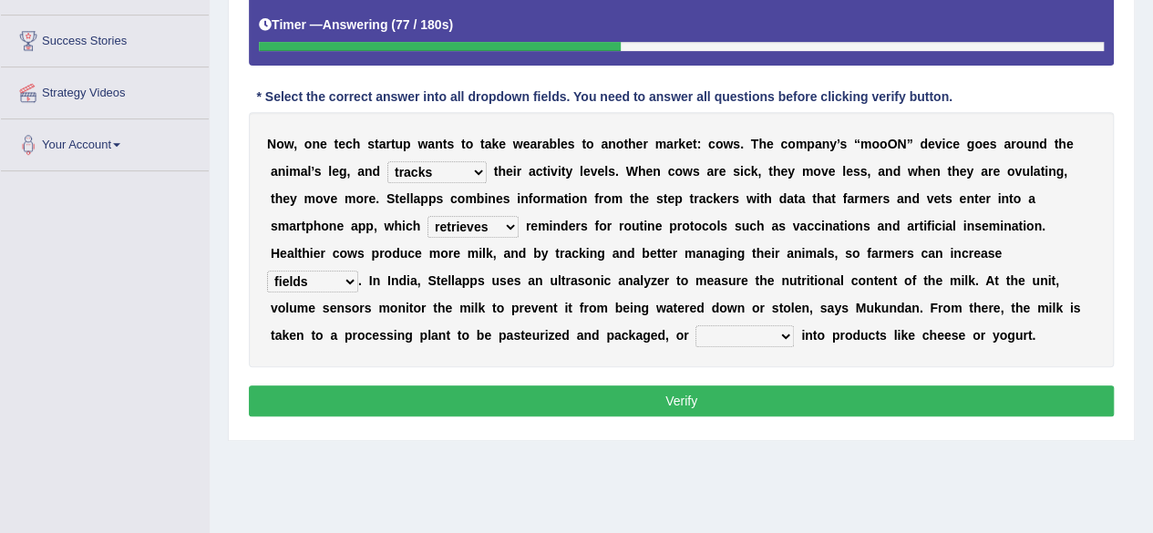
click at [768, 331] on select "contracted converted combated constrained" at bounding box center [745, 336] width 98 height 22
select select "converted"
click at [696, 325] on select "contracted converted combated constrained" at bounding box center [745, 336] width 98 height 22
click at [772, 398] on button "Verify" at bounding box center [681, 401] width 865 height 31
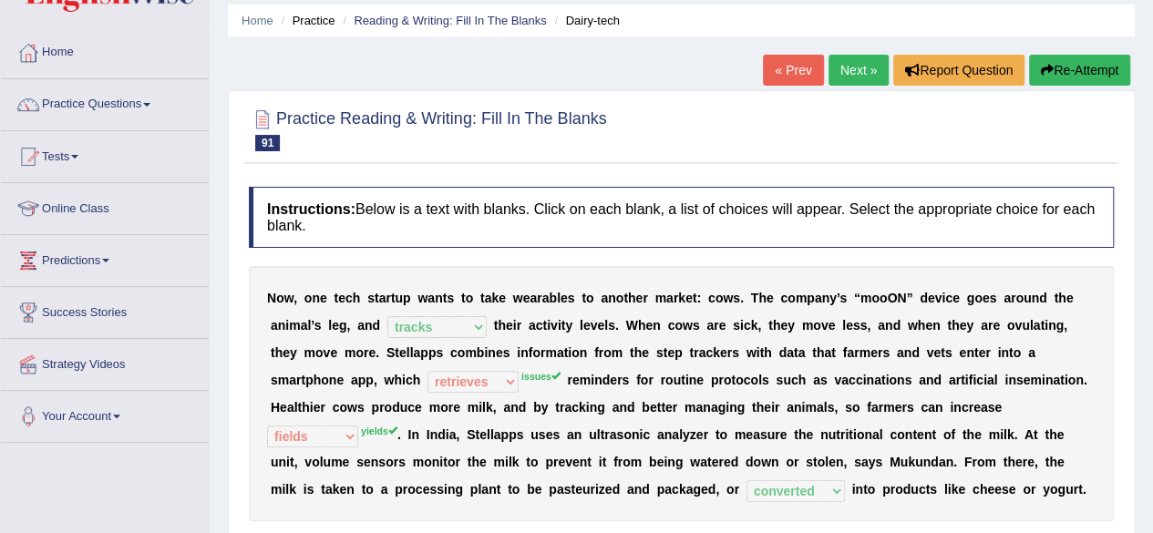
scroll to position [55, 0]
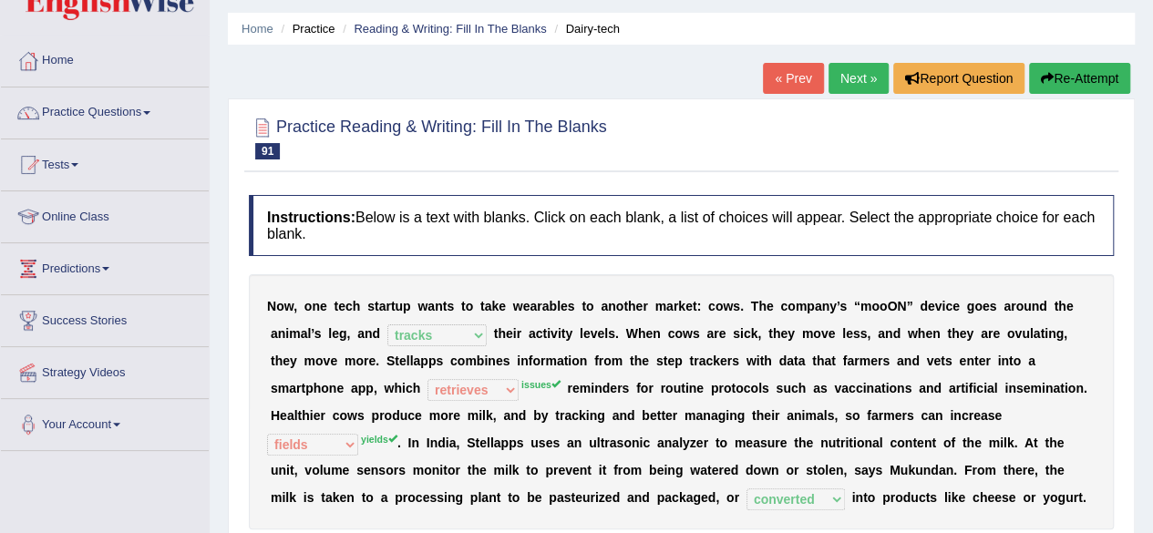
click at [1089, 69] on button "Re-Attempt" at bounding box center [1079, 78] width 101 height 31
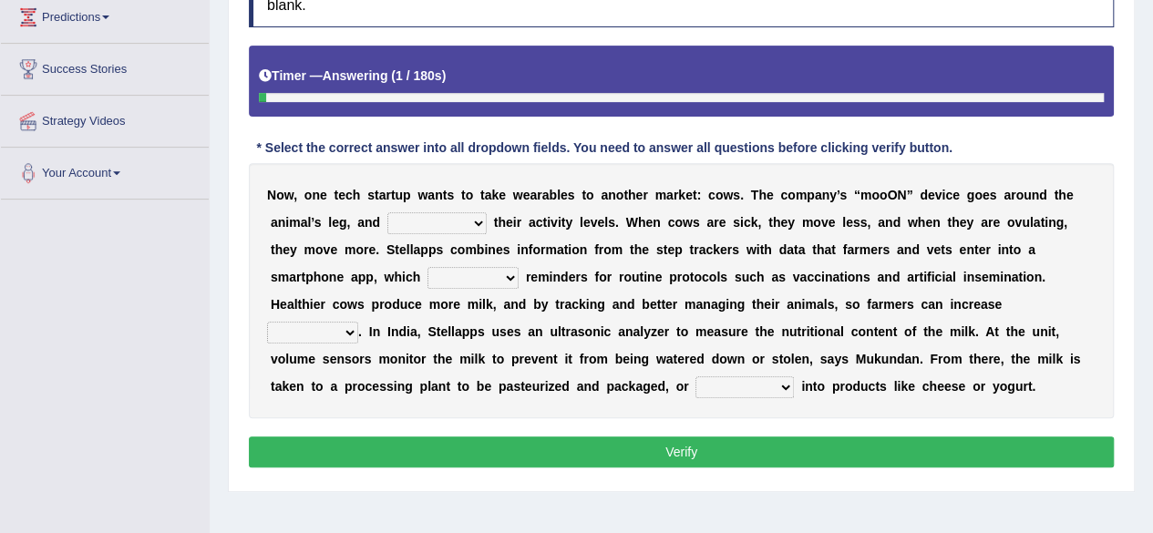
click at [427, 222] on select "stabilizes tracks polls overwhelms" at bounding box center [436, 223] width 99 height 22
select select "tracks"
click at [387, 212] on select "stabilizes tracks polls overwhelms" at bounding box center [436, 223] width 99 height 22
click at [496, 268] on select "argues imbues issues retrieves" at bounding box center [473, 278] width 91 height 22
select select "issues"
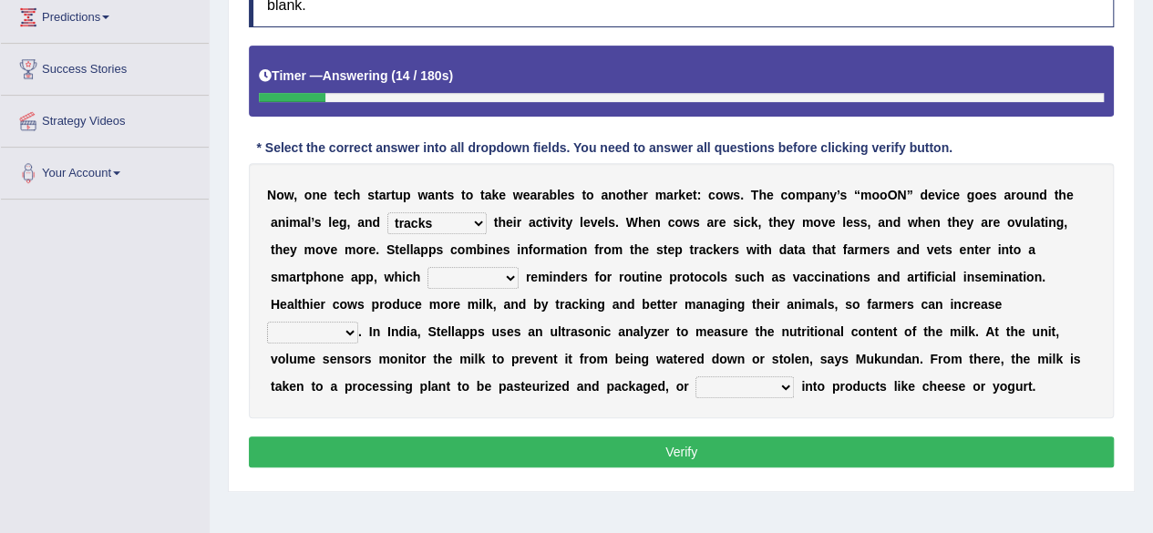
click at [428, 267] on select "argues imbues issues retrieves" at bounding box center [473, 278] width 91 height 22
click at [299, 322] on select "fields infields yields heralds" at bounding box center [312, 333] width 91 height 22
select select "yields"
click at [267, 322] on select "fields infields yields heralds" at bounding box center [312, 333] width 91 height 22
click at [742, 377] on select "contracted converted combated constrained" at bounding box center [745, 388] width 98 height 22
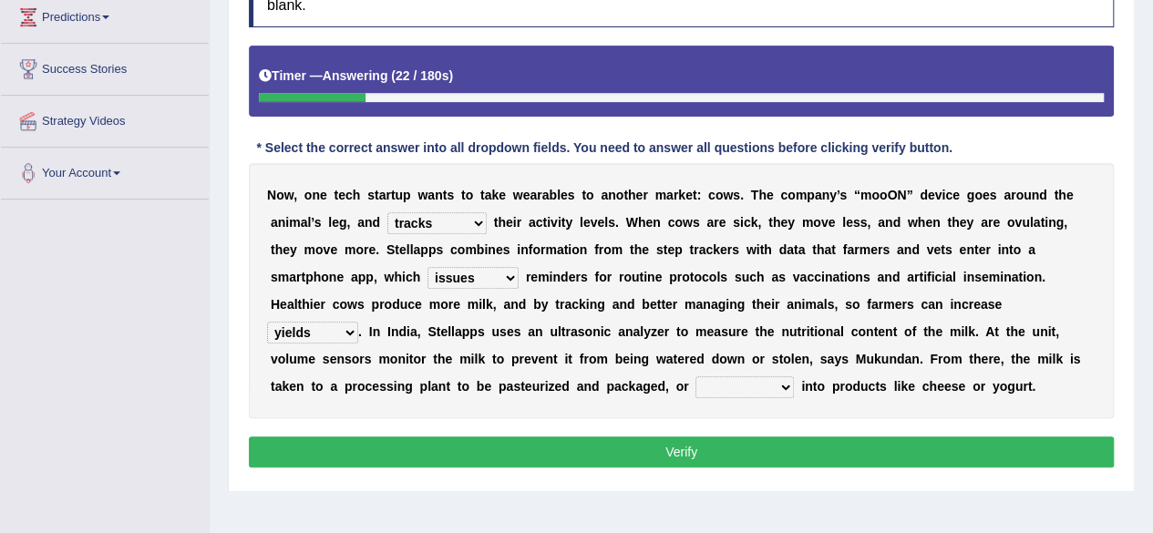
select select "converted"
click at [696, 377] on select "contracted converted combated constrained" at bounding box center [745, 388] width 98 height 22
click at [786, 451] on button "Verify" at bounding box center [681, 452] width 865 height 31
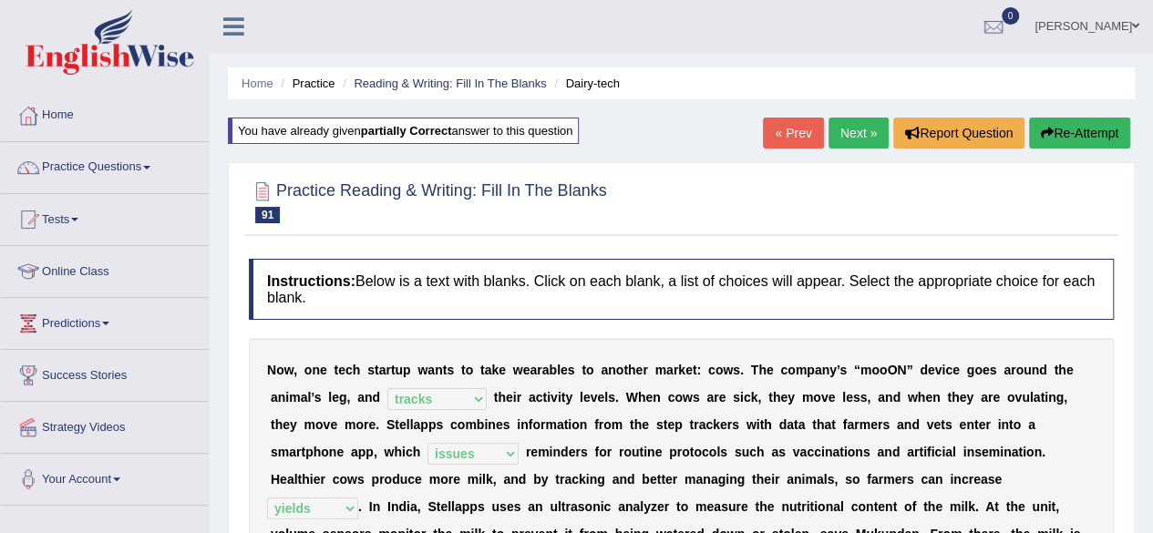
click at [855, 142] on link "Next »" at bounding box center [859, 133] width 60 height 31
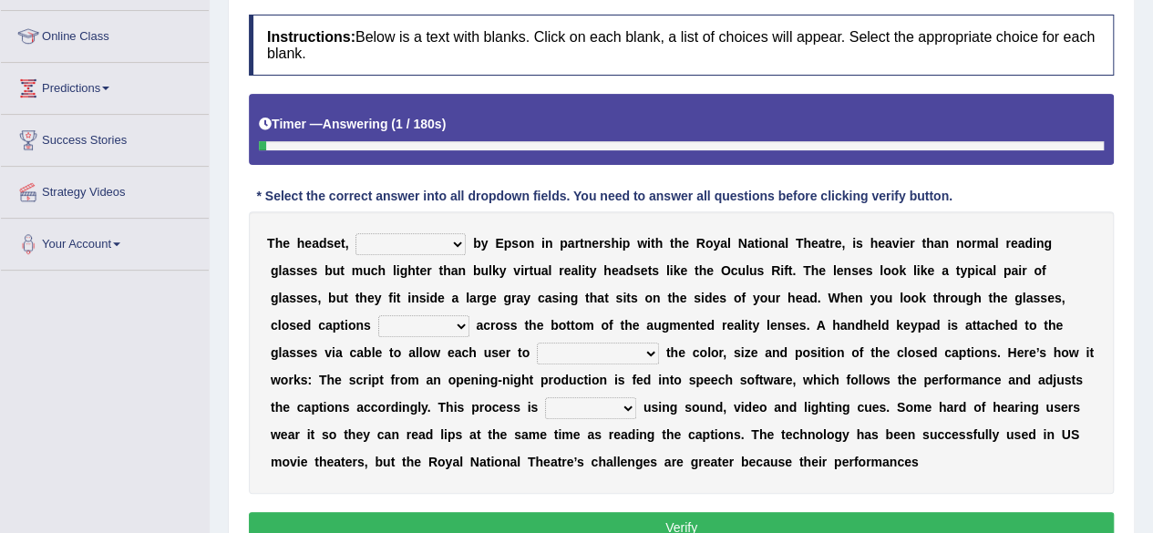
click at [414, 249] on select "expended suspended manufactured criticized" at bounding box center [411, 244] width 110 height 22
select select "manufactured"
click at [356, 233] on select "expended suspended manufactured criticized" at bounding box center [411, 244] width 110 height 22
click at [420, 325] on select "process scroll come project" at bounding box center [423, 326] width 91 height 22
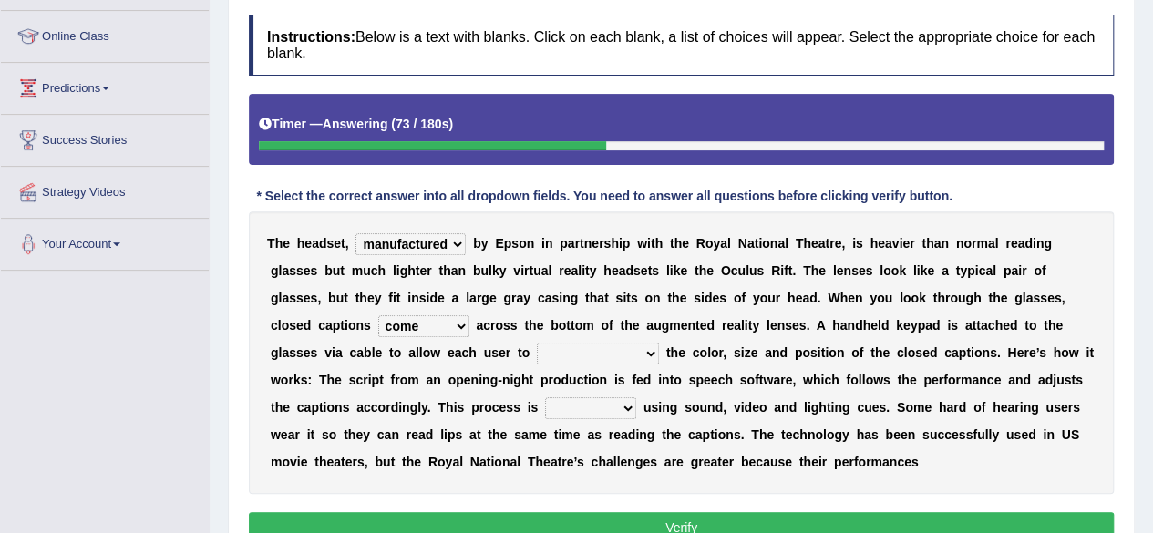
click at [378, 315] on select "process scroll come project" at bounding box center [423, 326] width 91 height 22
click at [450, 325] on select "process scroll come project" at bounding box center [423, 326] width 91 height 22
select select "scroll"
click at [378, 315] on select "process scroll come project" at bounding box center [423, 326] width 91 height 22
click at [593, 346] on select "capitalize particularize customize conventionalize" at bounding box center [598, 354] width 122 height 22
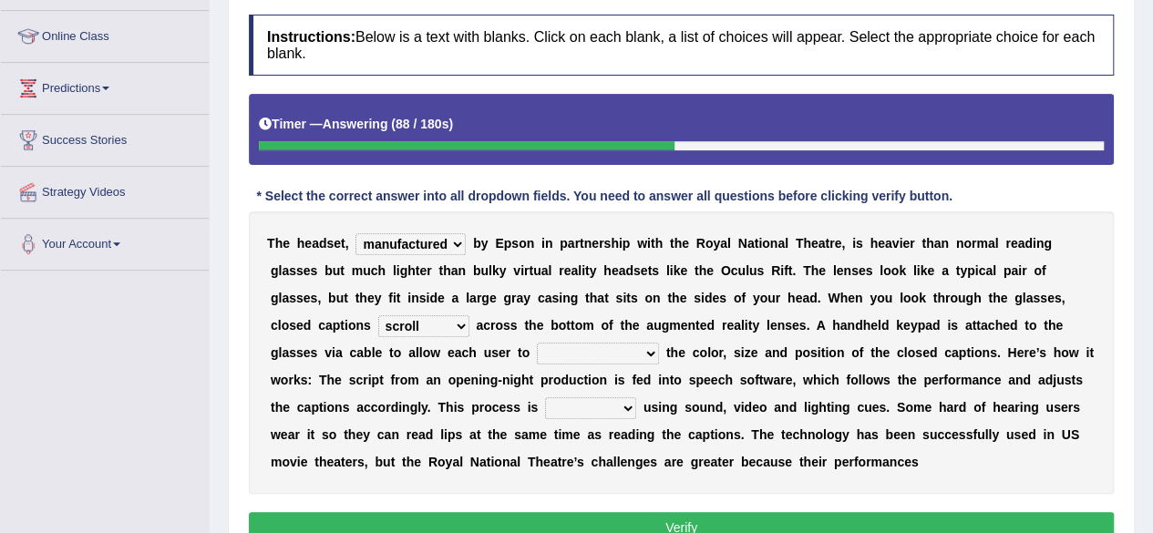
select select "customize"
click at [537, 343] on select "capitalize particularize customize conventionalize" at bounding box center [598, 354] width 122 height 22
click at [589, 408] on select "confined denied refined defined" at bounding box center [590, 409] width 91 height 22
select select "defined"
click at [545, 398] on select "confined denied refined defined" at bounding box center [590, 409] width 91 height 22
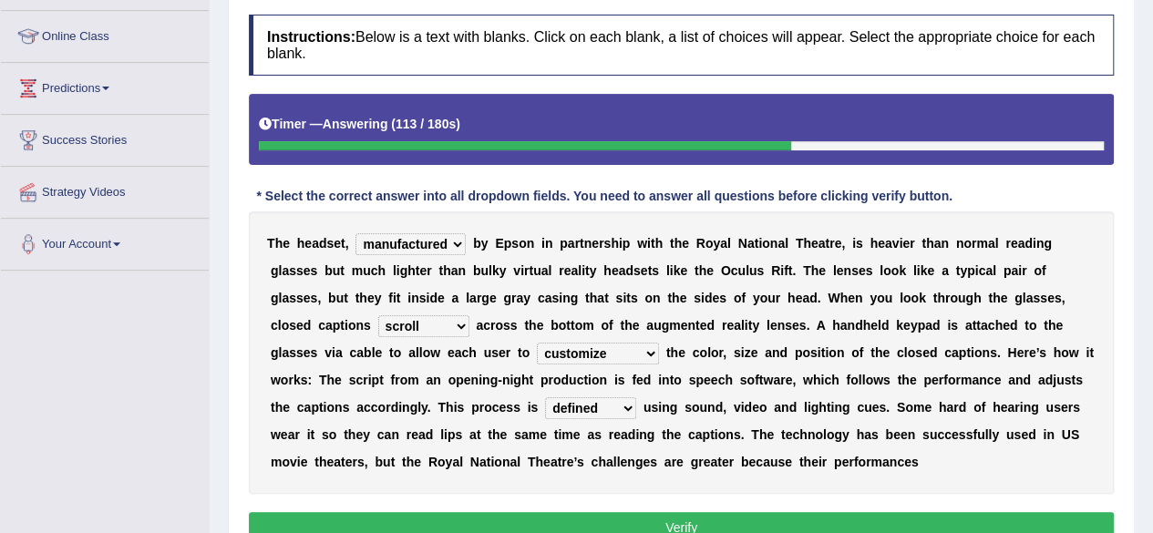
click at [574, 513] on button "Verify" at bounding box center [681, 527] width 865 height 31
